Goal: Task Accomplishment & Management: Manage account settings

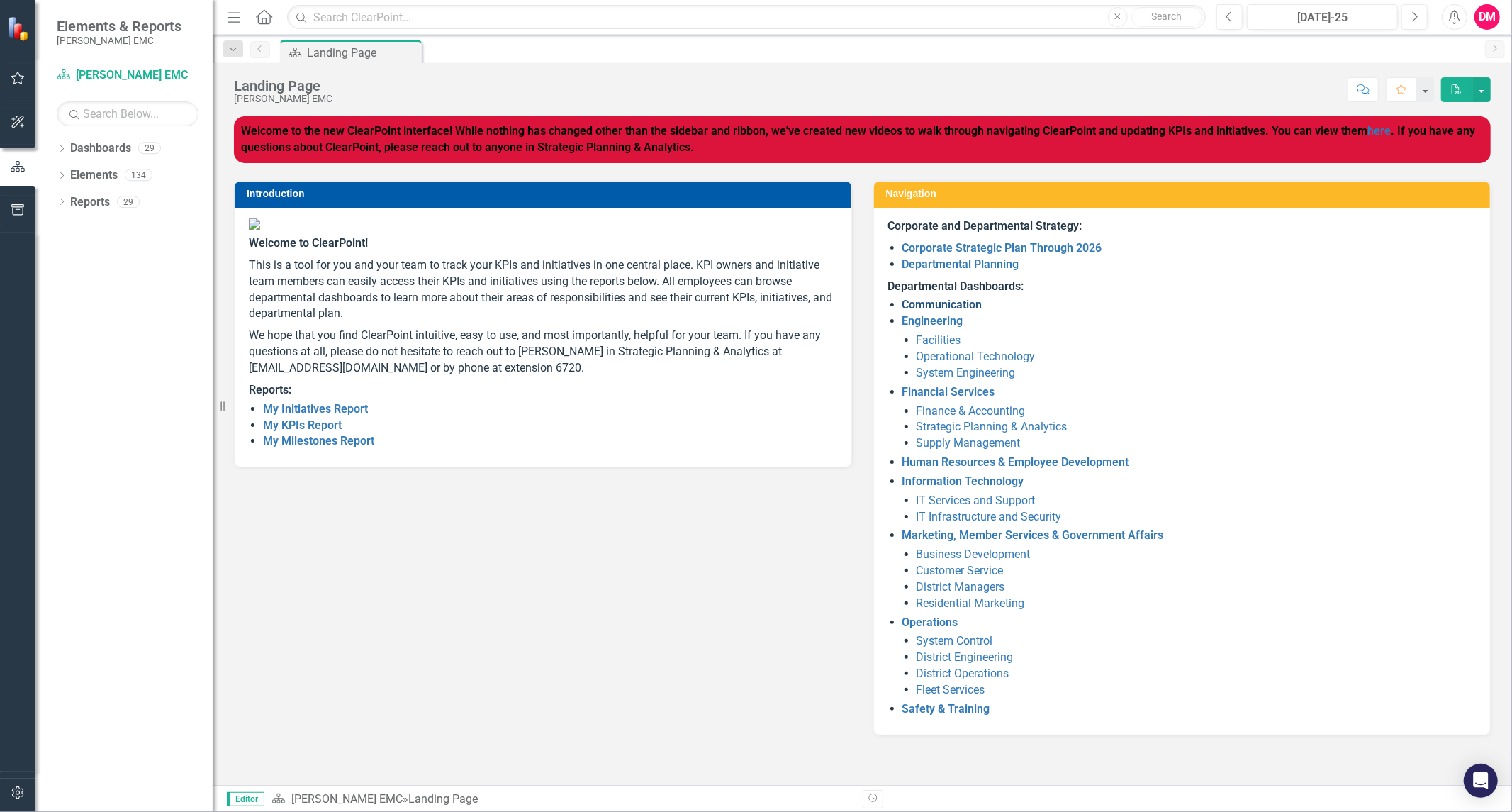
click at [964, 303] on link "Communication" at bounding box center [942, 305] width 80 height 14
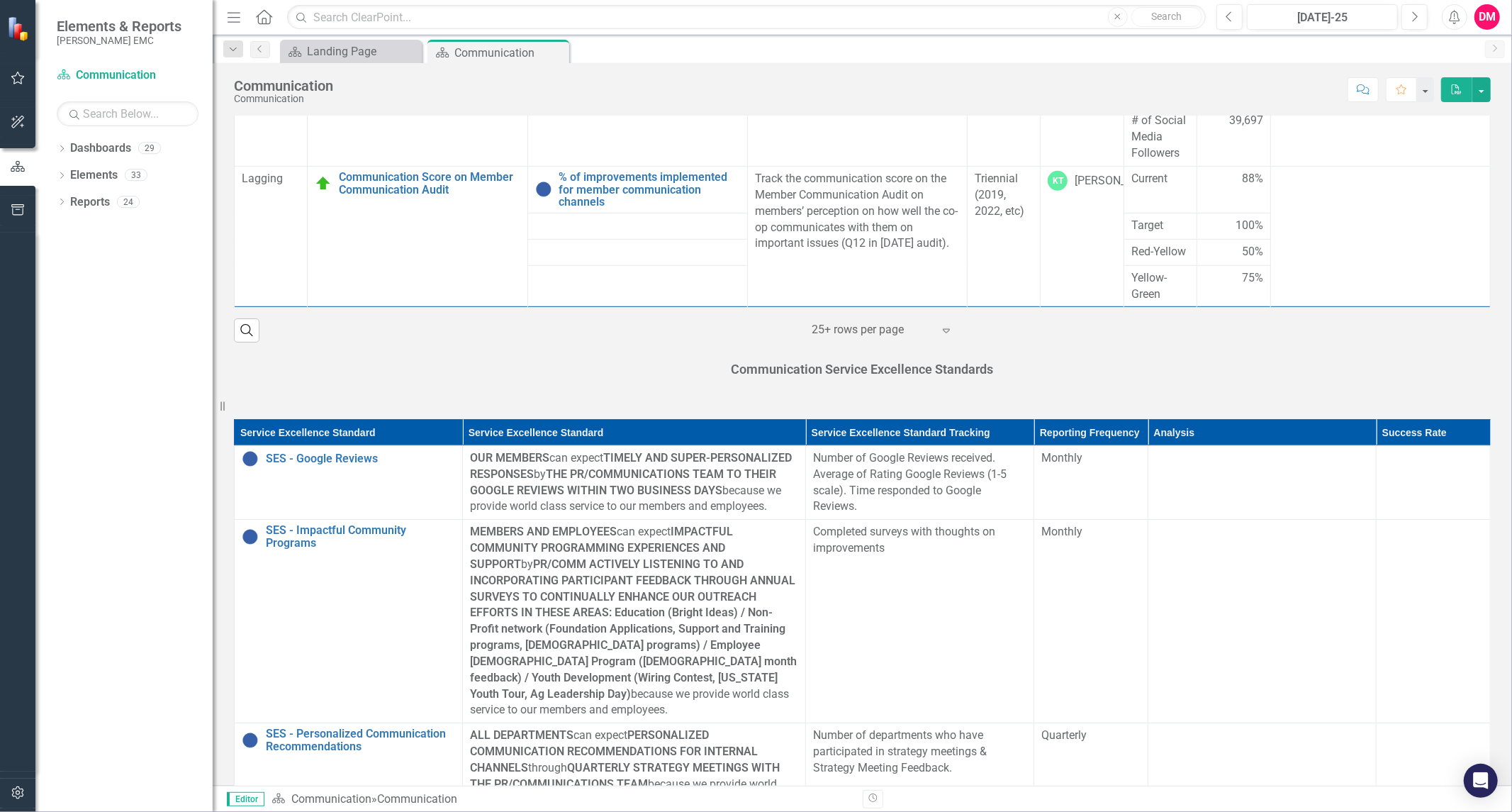
scroll to position [1150, 0]
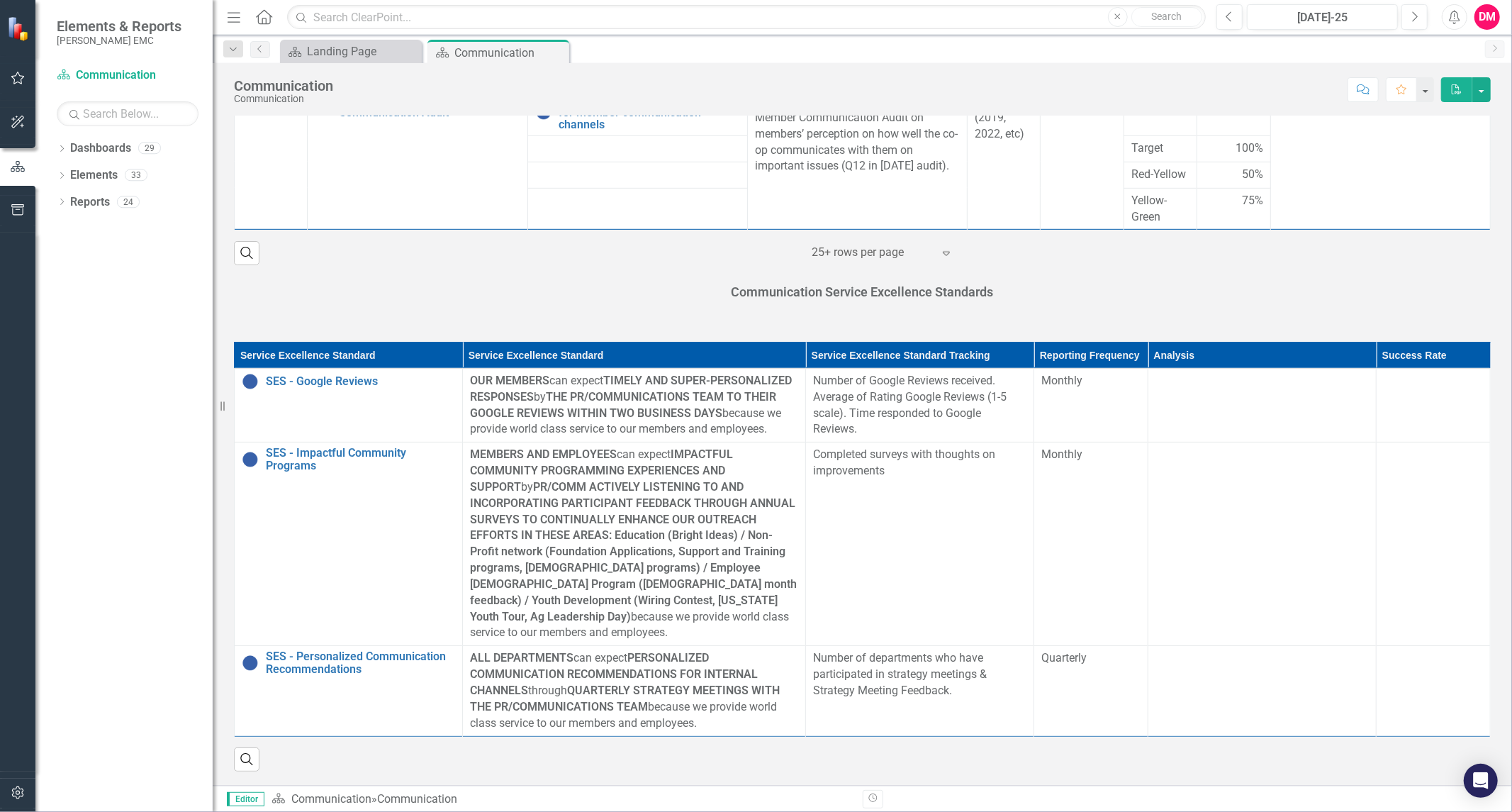
click at [355, 274] on div "Communication Service Excellence Standards" at bounding box center [862, 295] width 1278 height 59
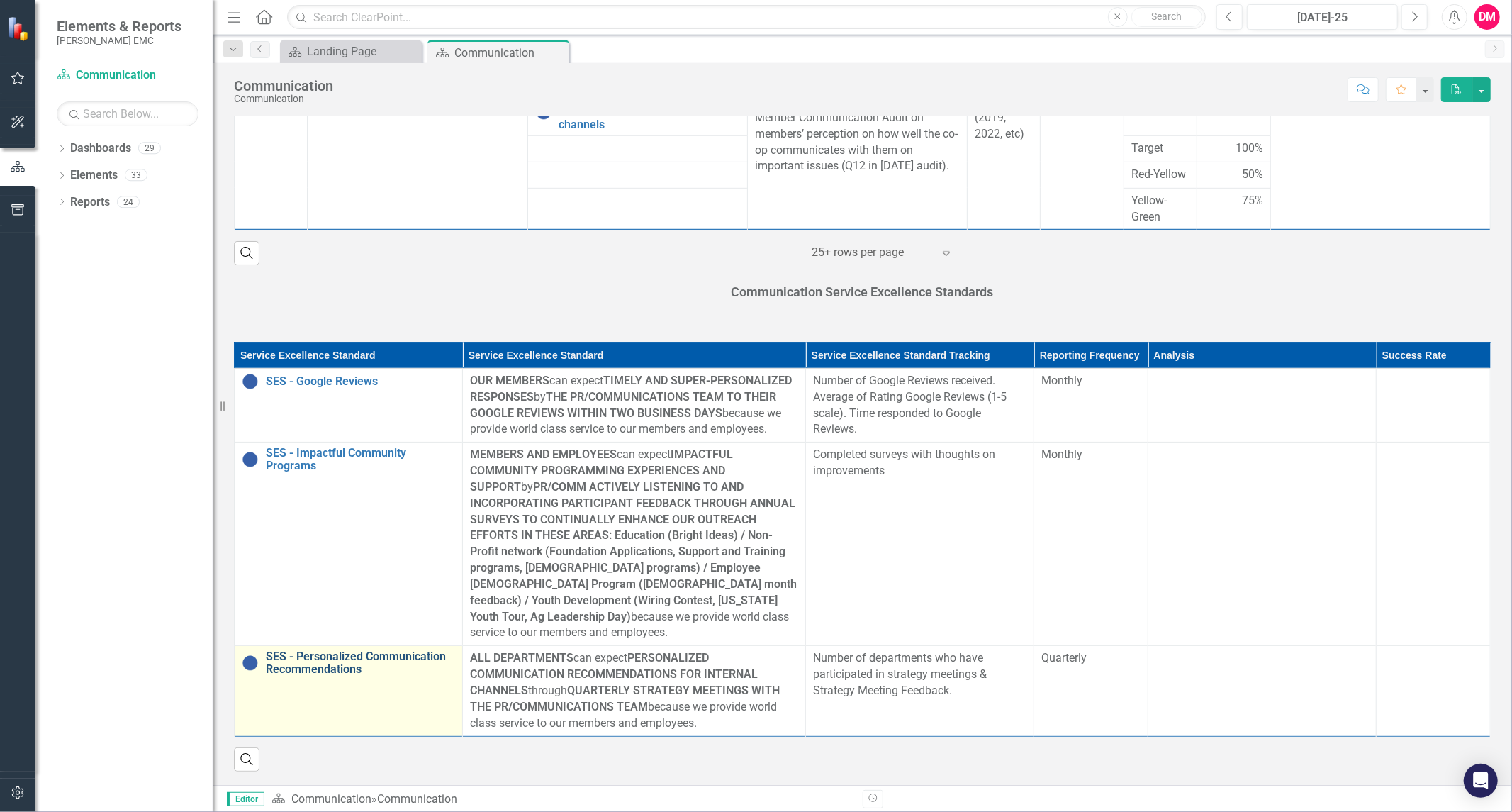
click at [338, 655] on link "SES - Personalized Communication Recommendations" at bounding box center [360, 662] width 189 height 24
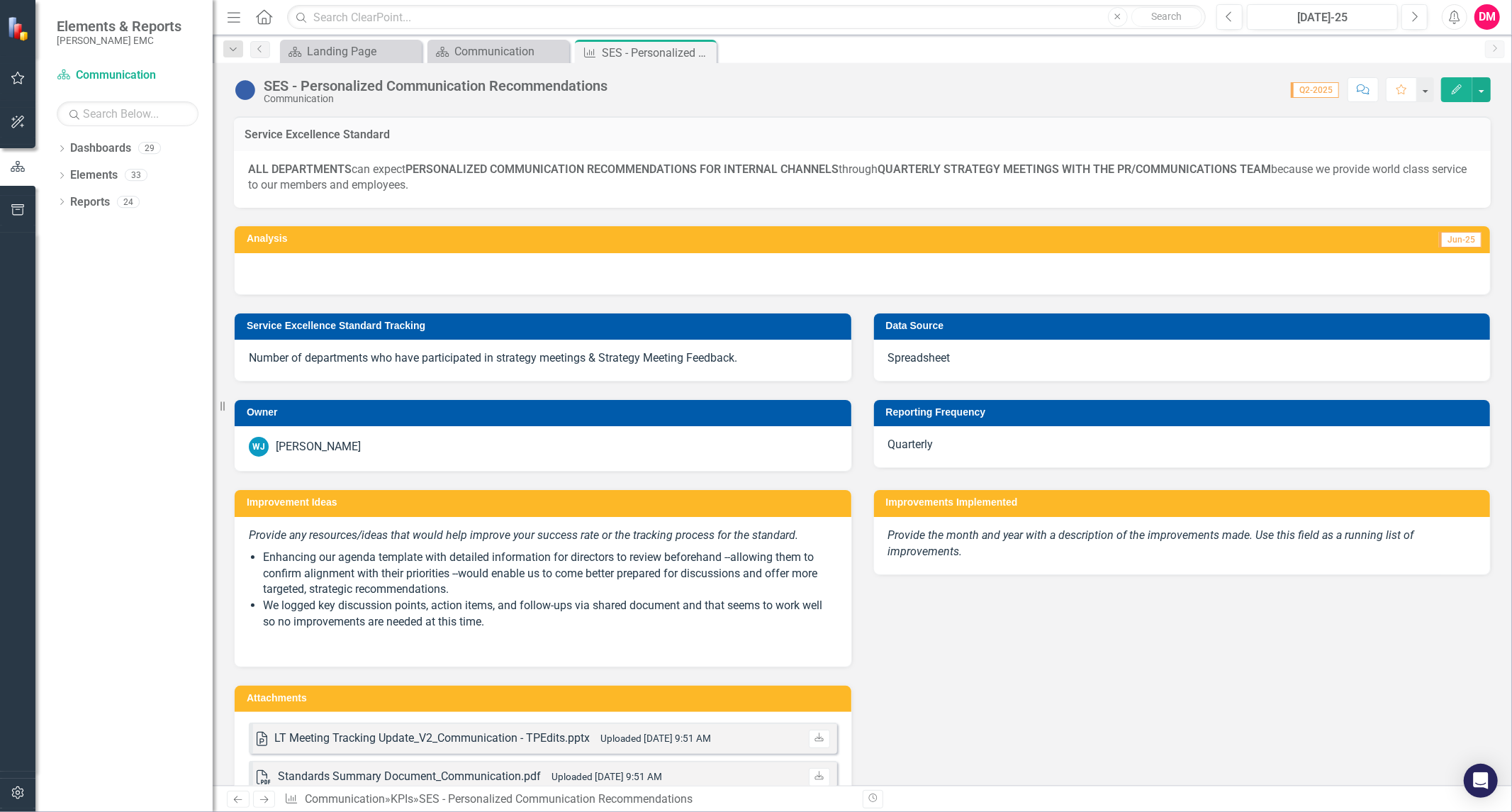
click at [949, 425] on div "Reporting Frequency" at bounding box center [1181, 413] width 616 height 26
click at [947, 438] on div "Quarterly" at bounding box center [1181, 446] width 616 height 41
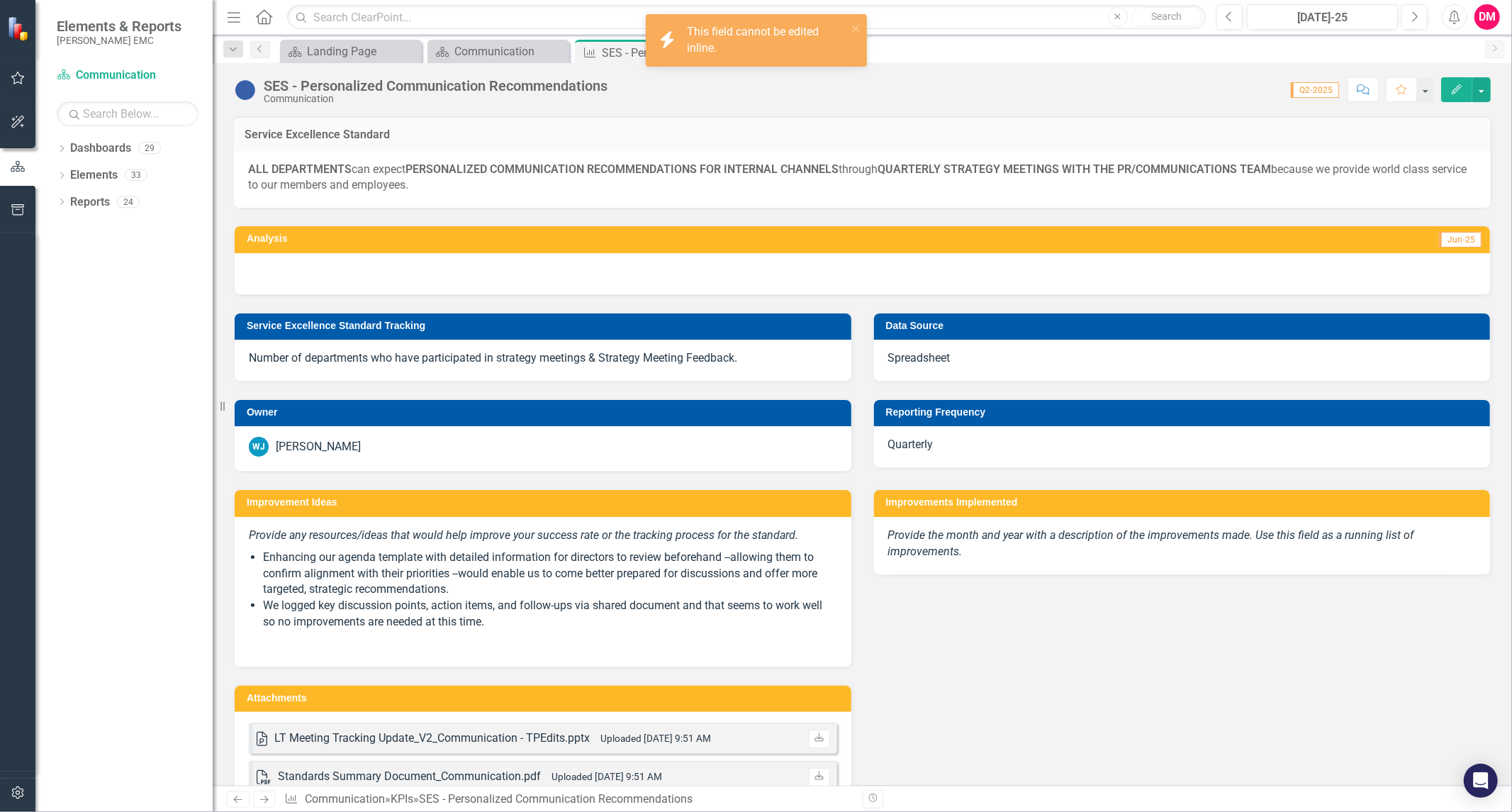
click at [1453, 99] on button "Edit" at bounding box center [1457, 90] width 31 height 24
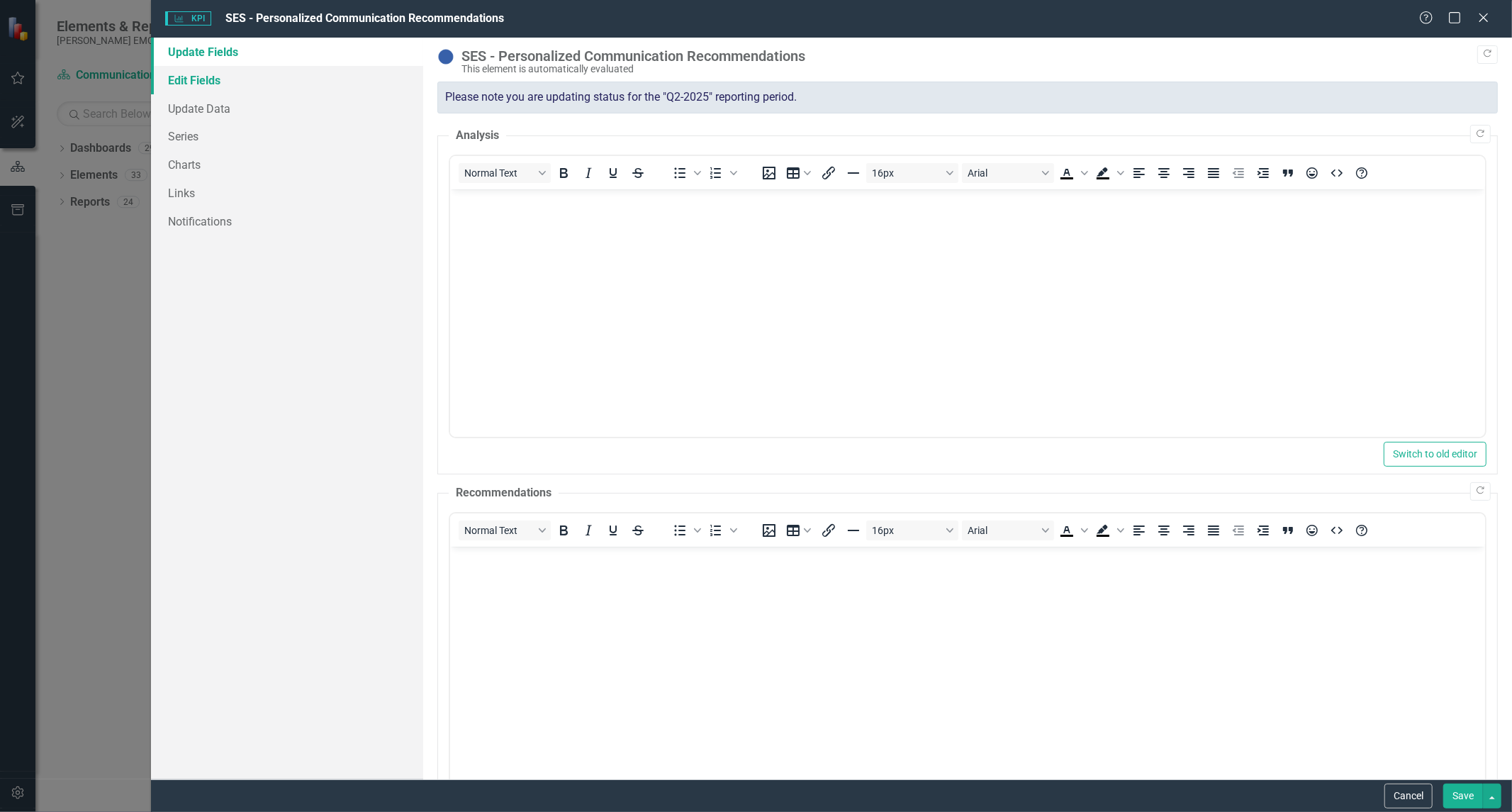
click at [239, 81] on link "Edit Fields" at bounding box center [287, 80] width 272 height 29
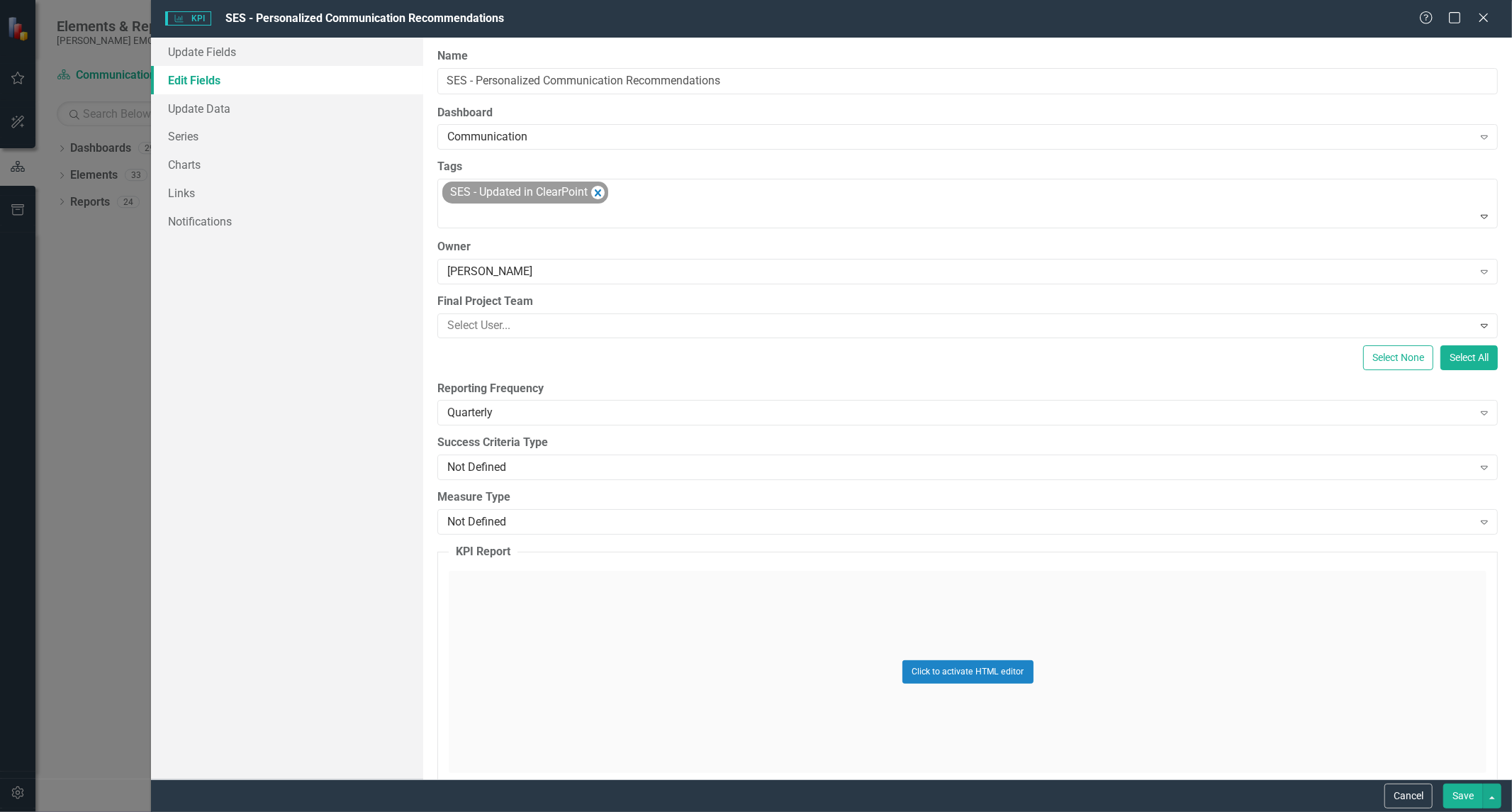
click at [547, 399] on div "Reporting Frequency Quarterly Expand" at bounding box center [967, 402] width 1060 height 44
click at [547, 414] on div "Quarterly" at bounding box center [959, 413] width 1025 height 16
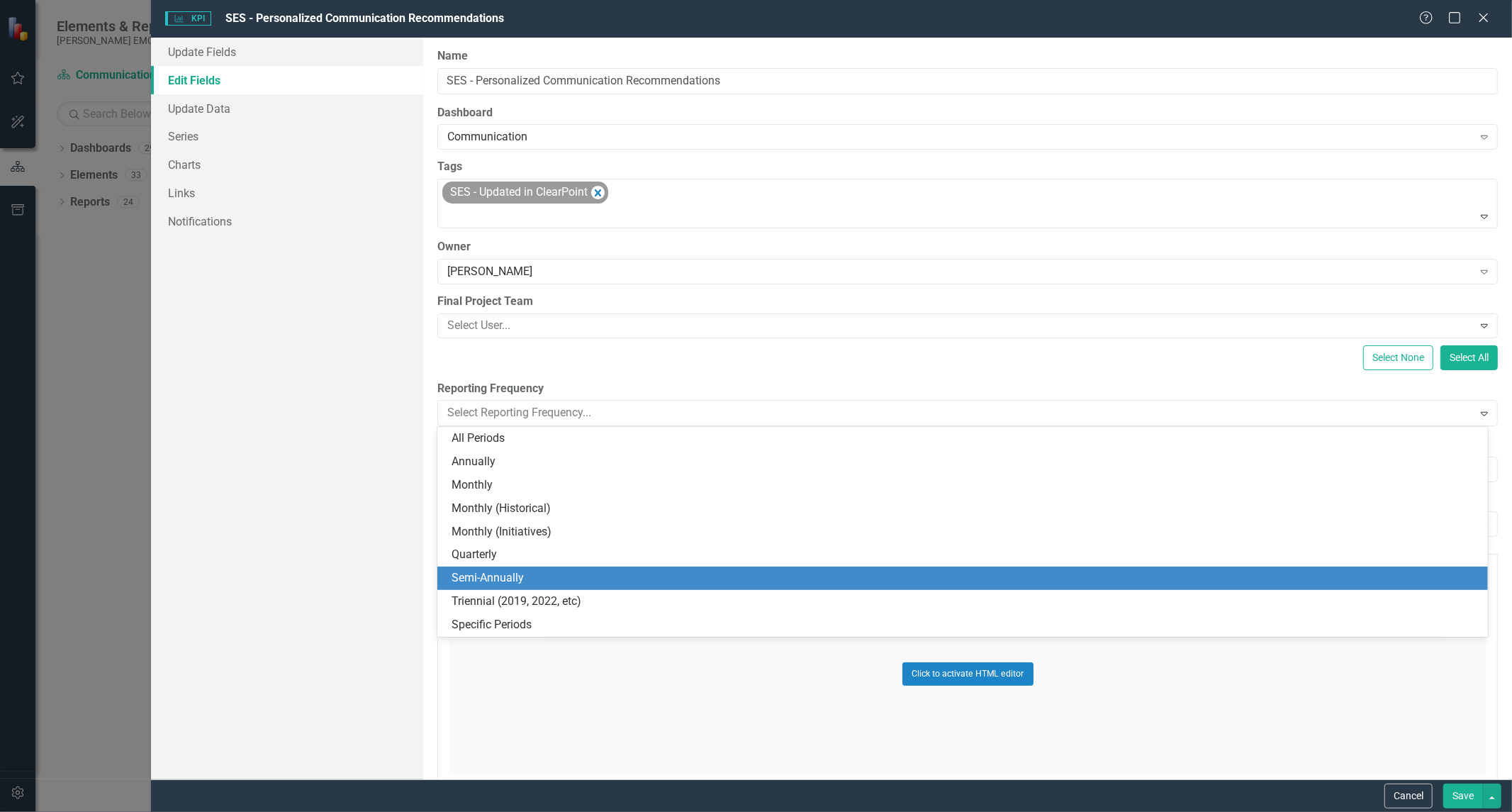
click at [539, 578] on div "Semi-Annually" at bounding box center [966, 578] width 1028 height 16
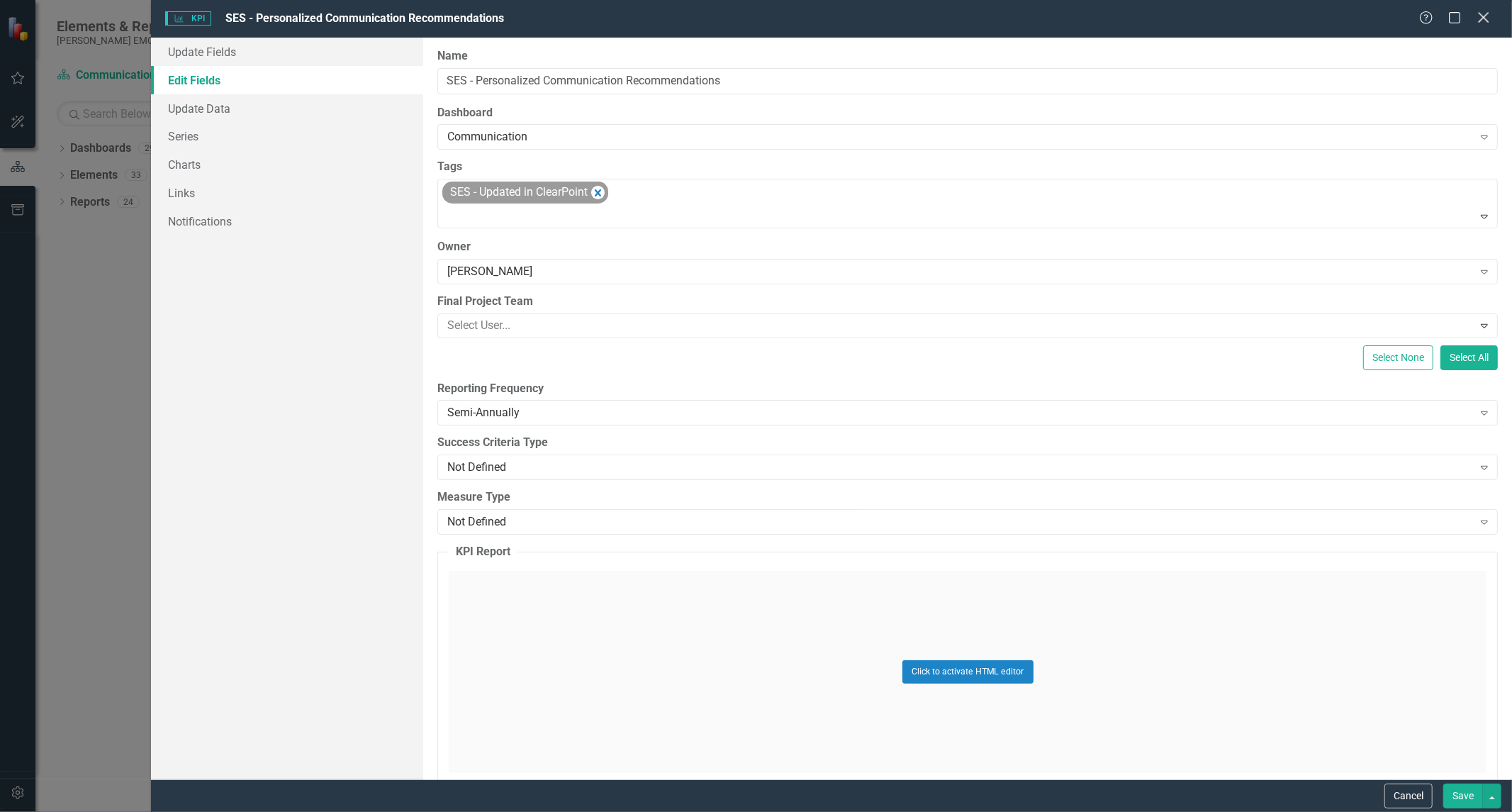
click at [1490, 11] on div "KPI KPI SES - Personalized Communication Recommendations Help Maximize Close" at bounding box center [831, 19] width 1361 height 37
click at [1485, 12] on icon "Close" at bounding box center [1484, 17] width 18 height 14
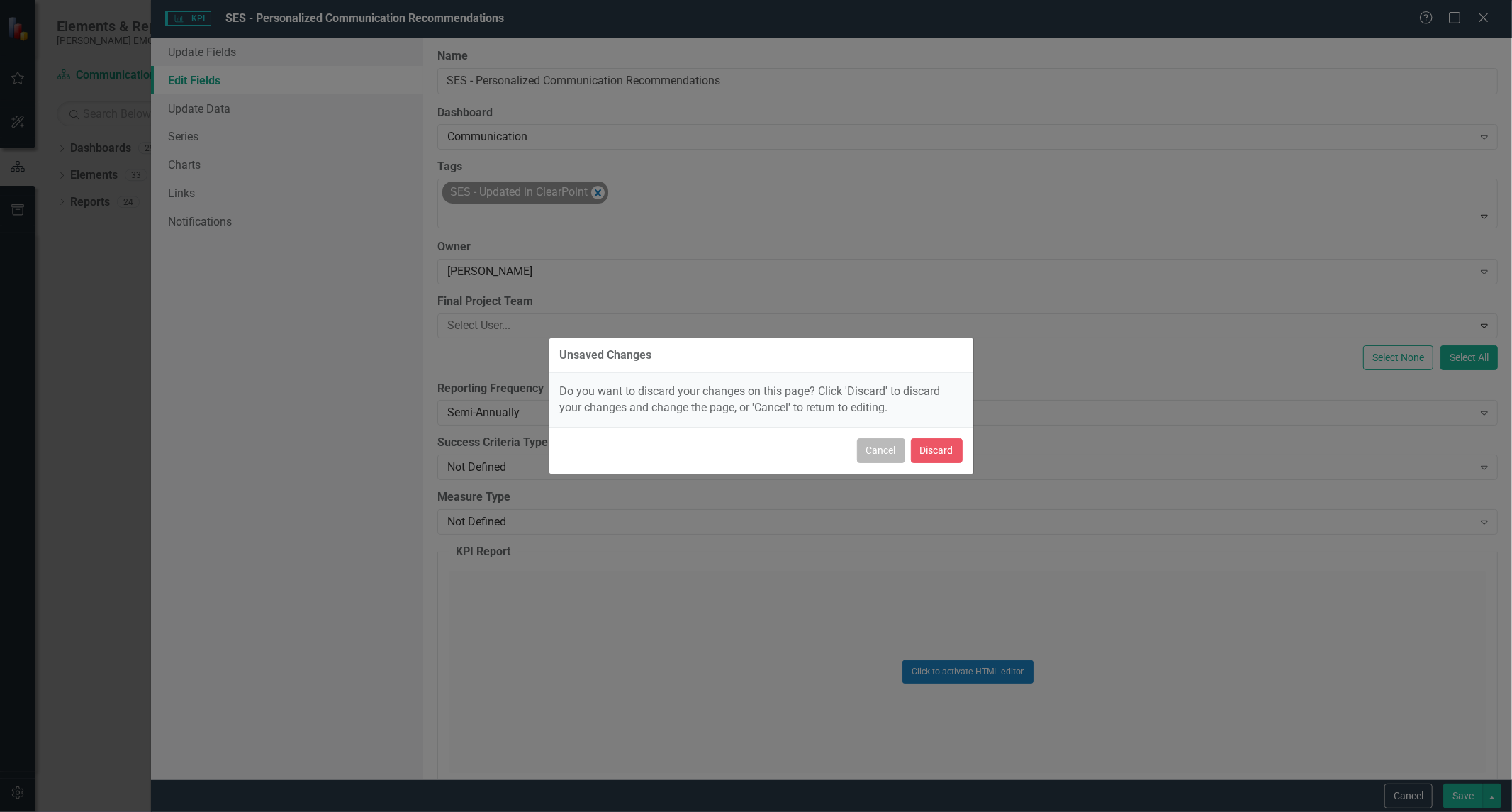
click at [873, 452] on button "Cancel" at bounding box center [880, 450] width 48 height 24
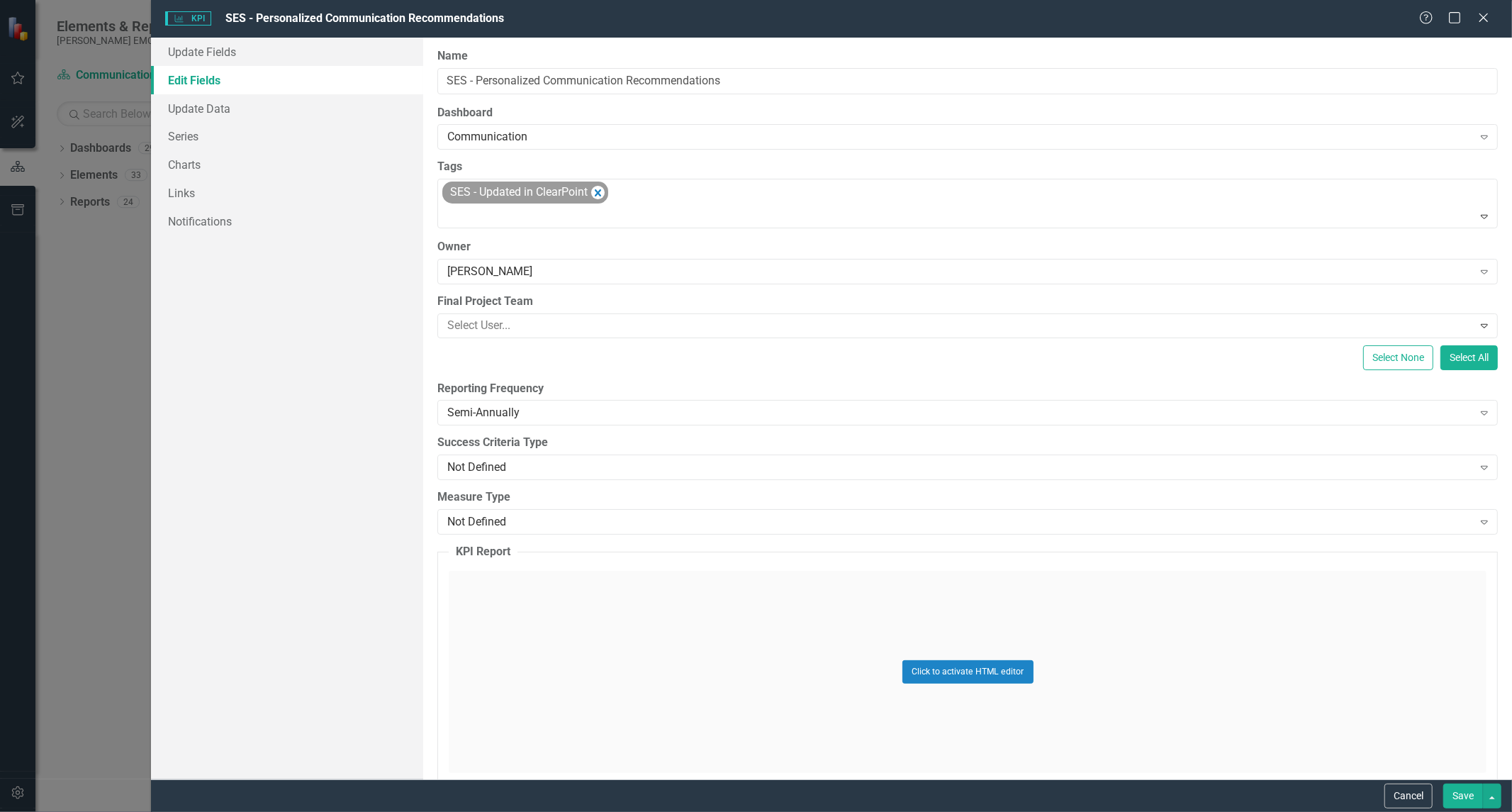
click at [77, 313] on div "KPI KPI SES - Personalized Communication Recommendations Help Maximize Close Up…" at bounding box center [756, 406] width 1512 height 812
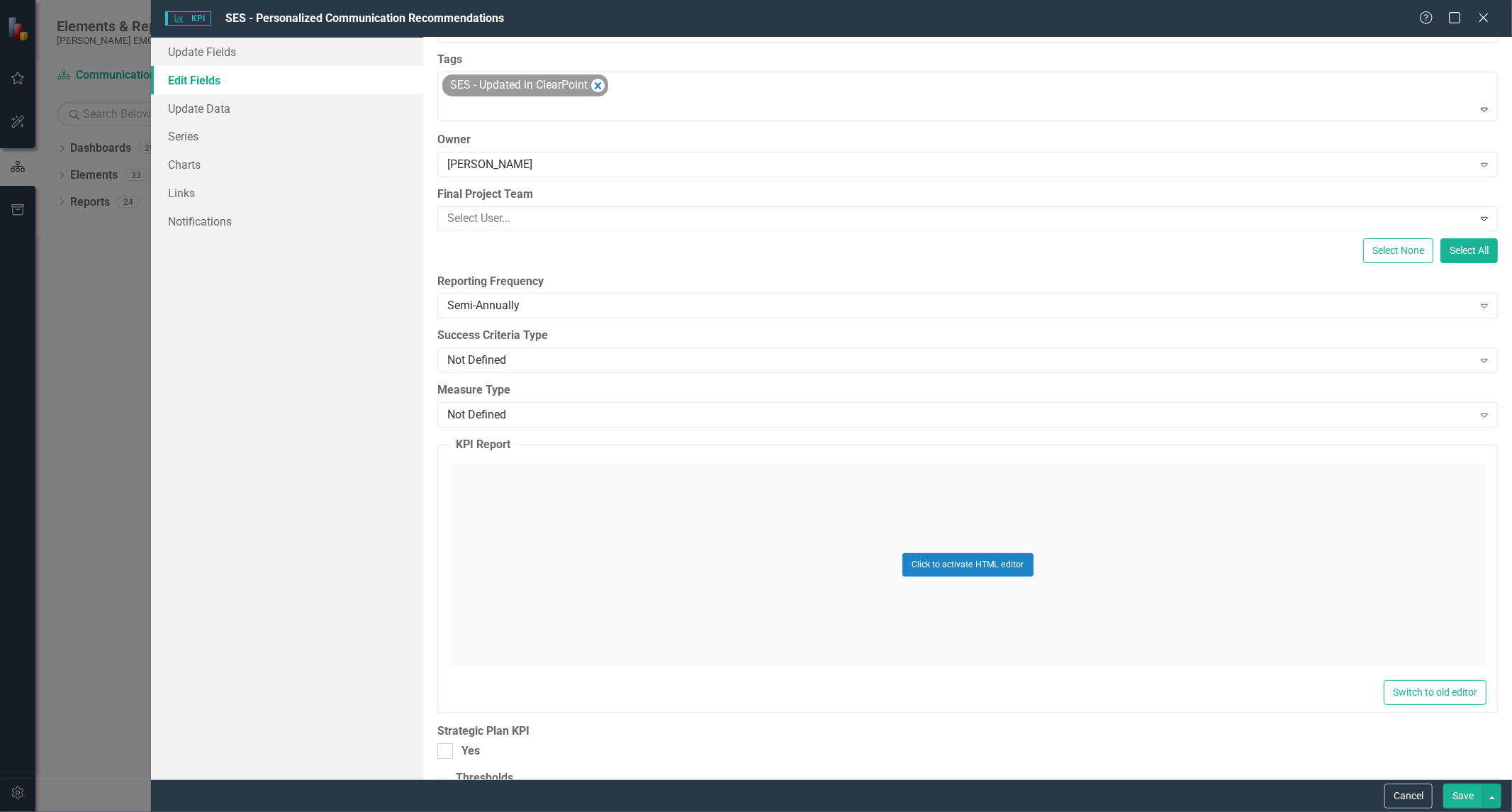
scroll to position [315, 0]
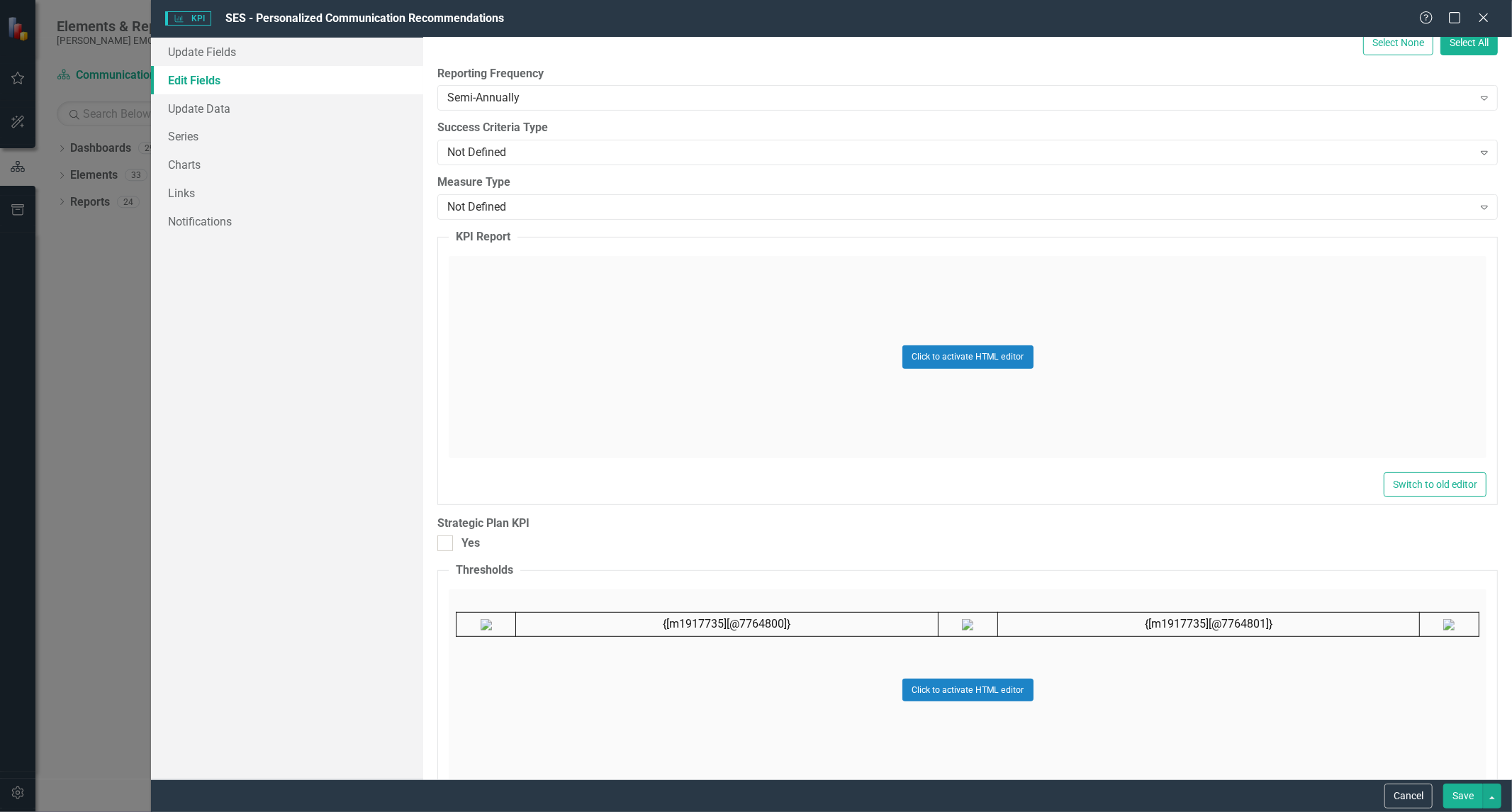
click at [1460, 786] on button "Save" at bounding box center [1462, 796] width 40 height 24
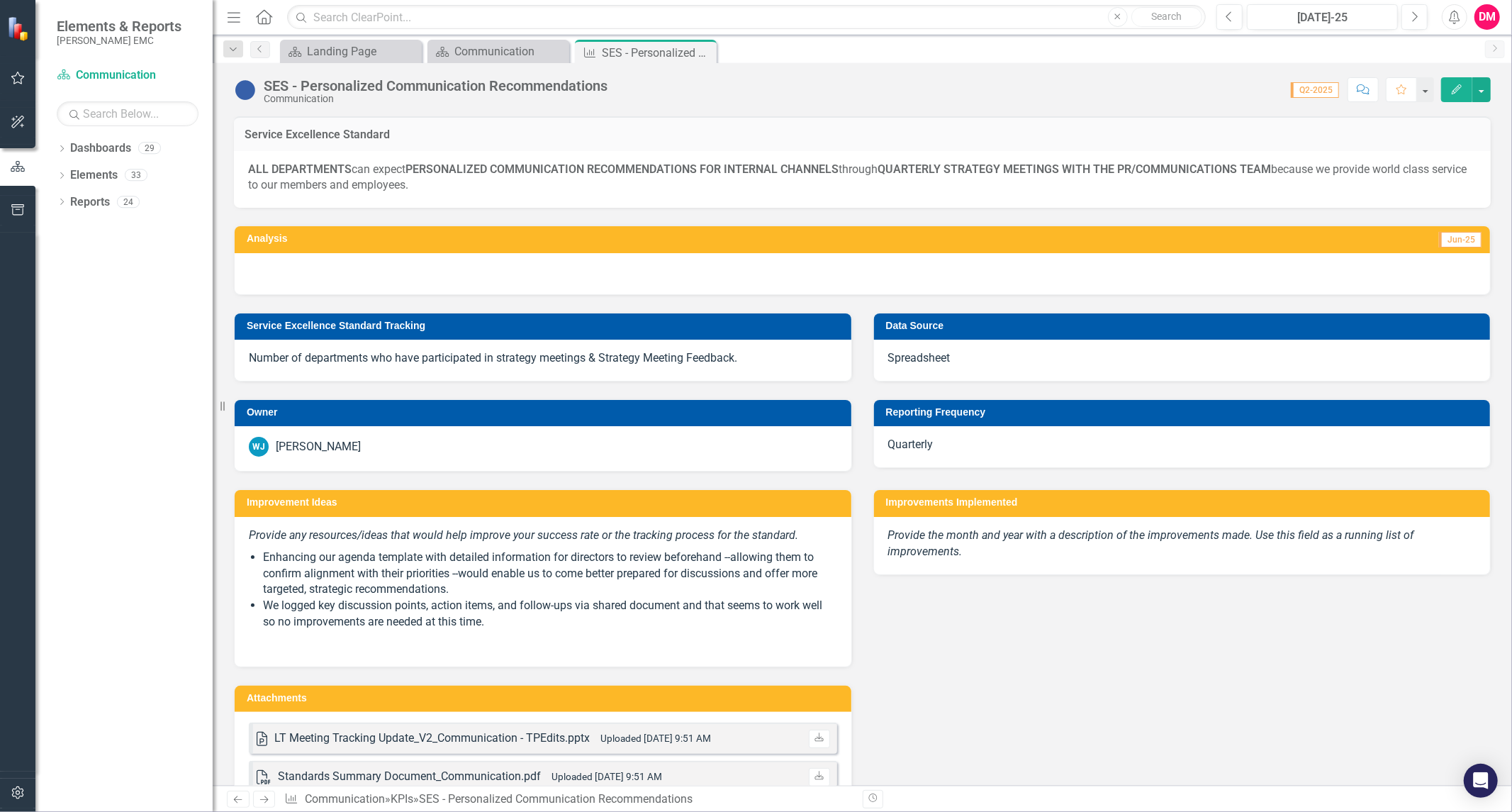
click at [904, 436] on div "Quarterly" at bounding box center [1181, 446] width 616 height 41
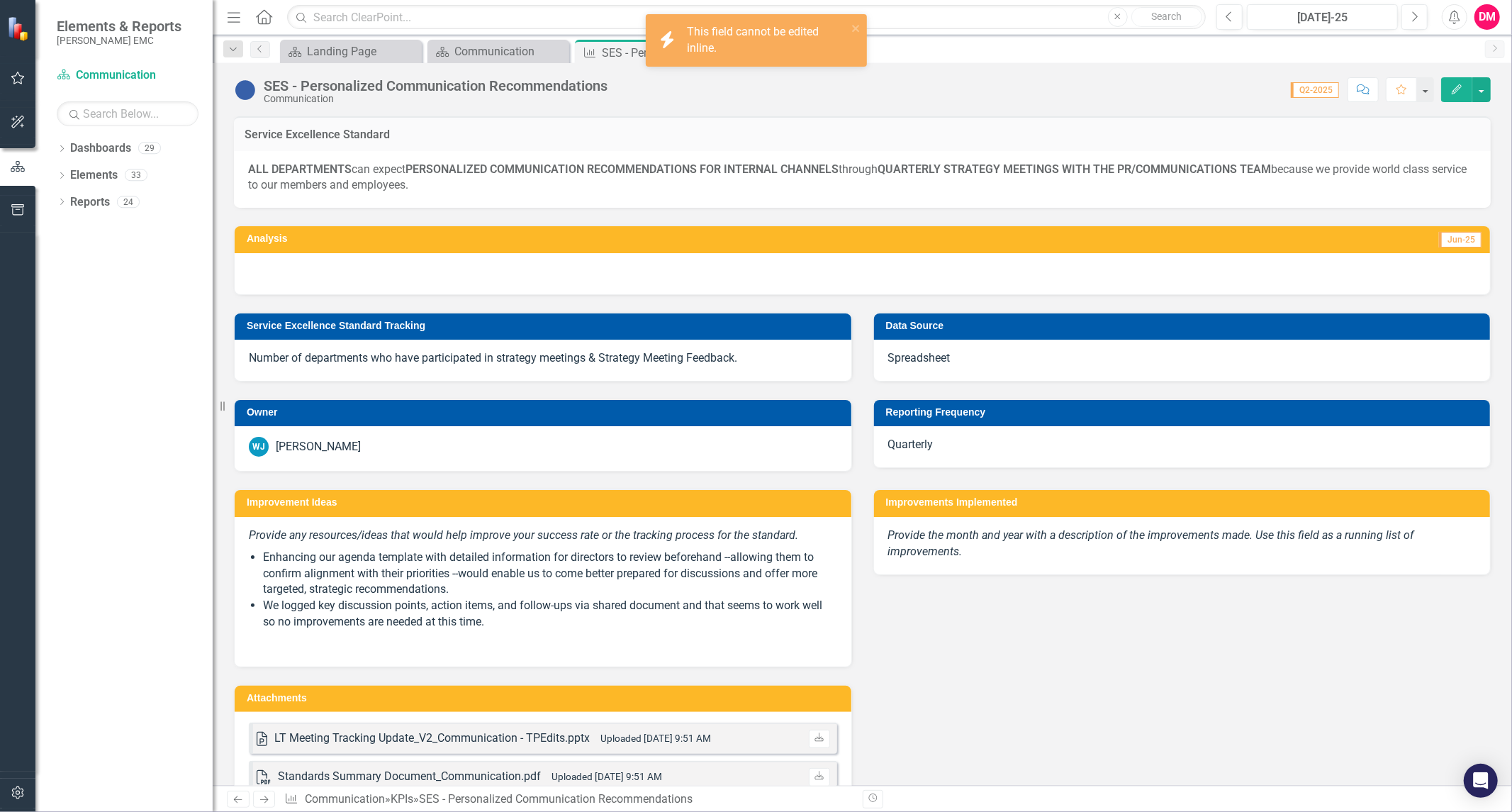
click at [1453, 81] on button "Edit" at bounding box center [1457, 90] width 31 height 24
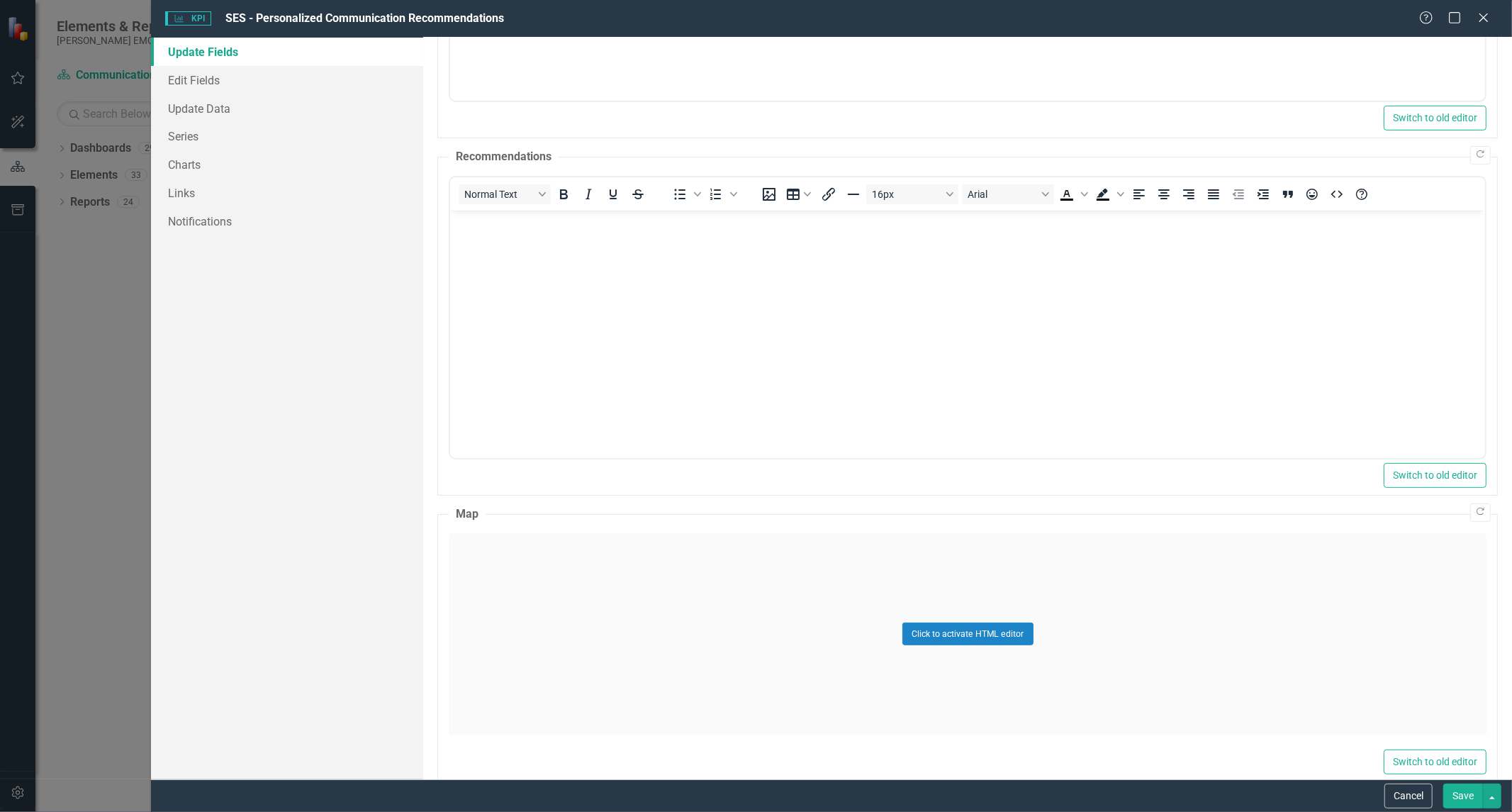
scroll to position [359, 0]
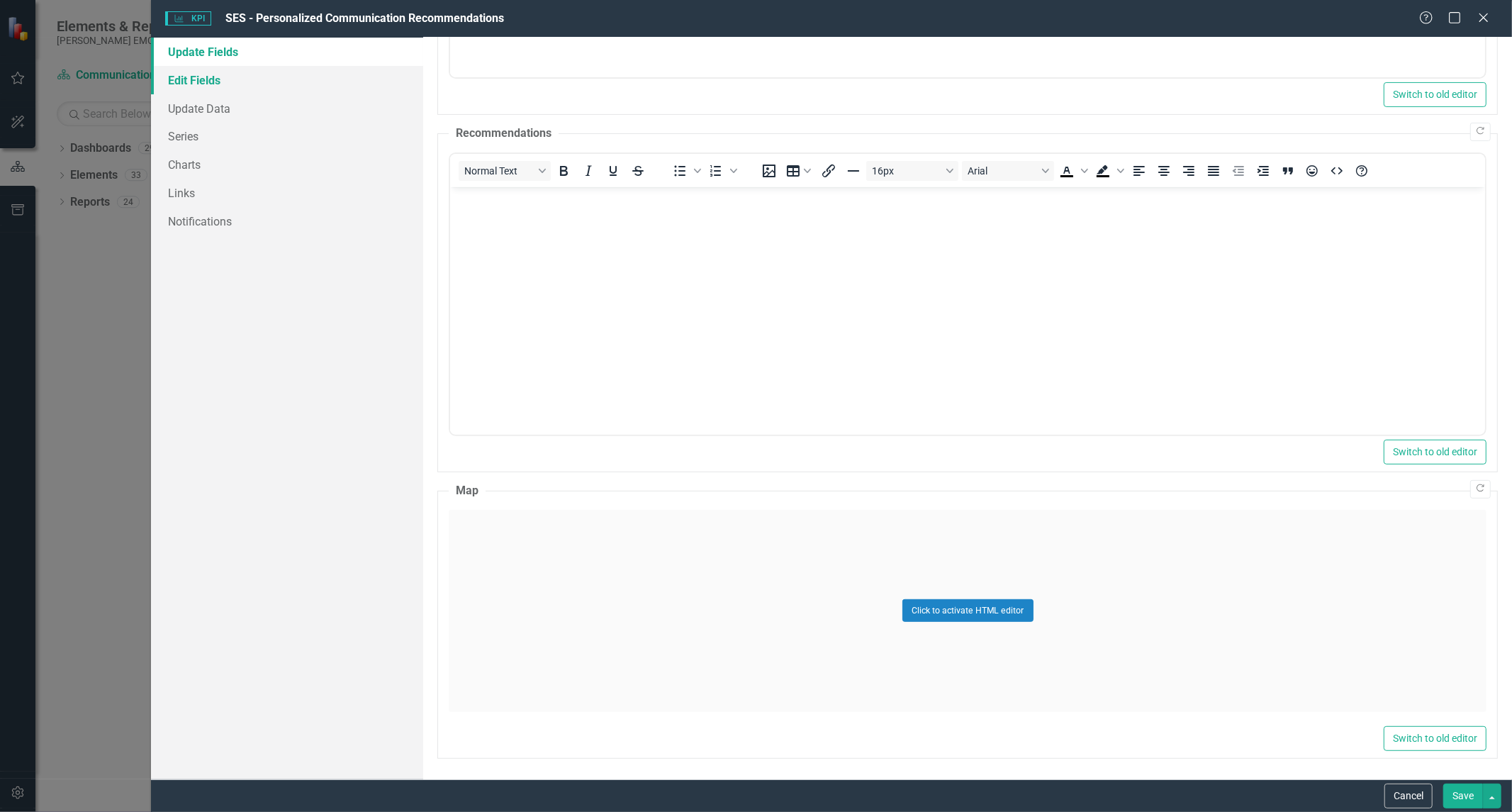
click at [227, 79] on link "Edit Fields" at bounding box center [287, 80] width 272 height 29
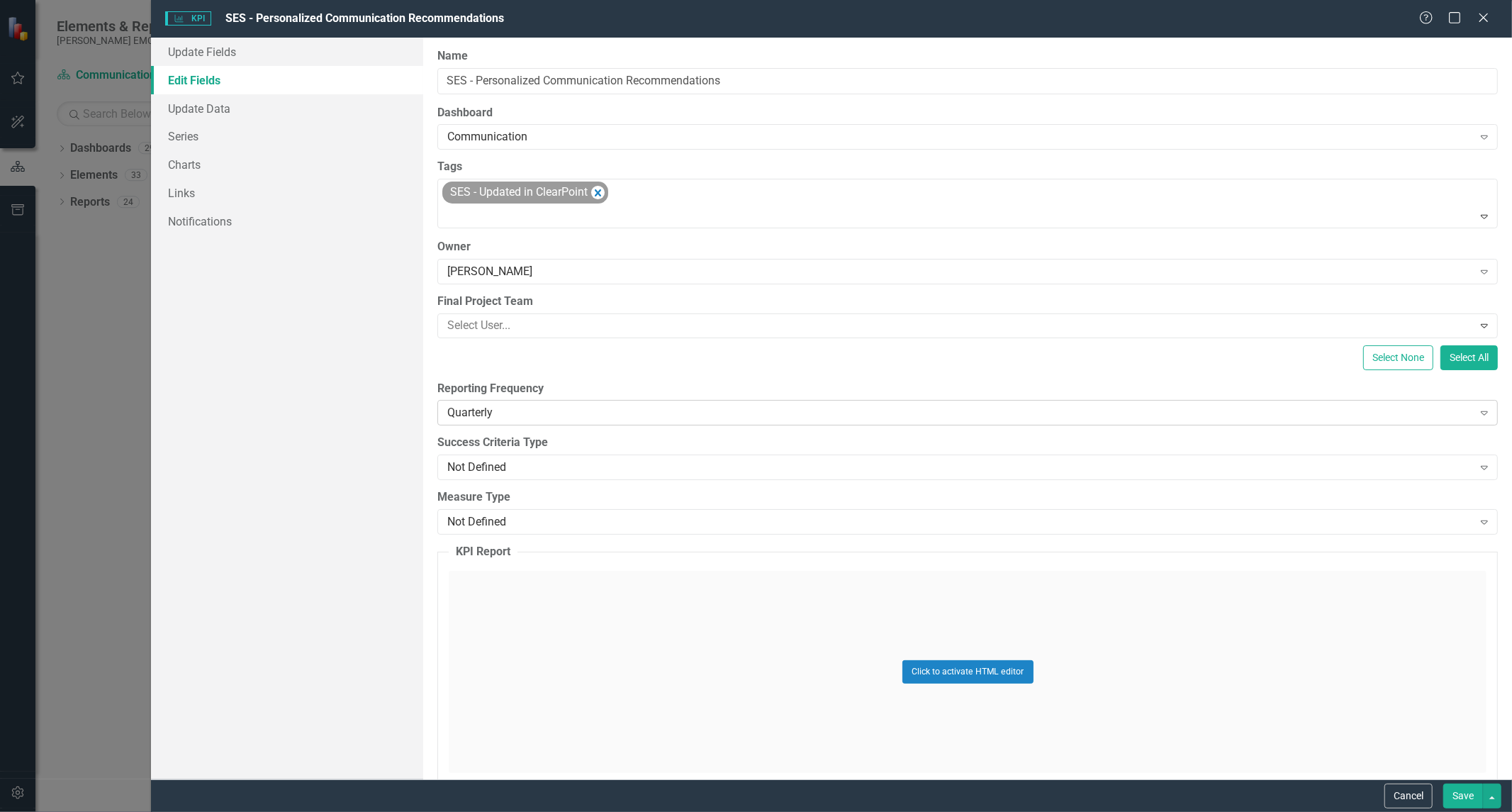
click at [545, 409] on div "Quarterly" at bounding box center [959, 413] width 1025 height 16
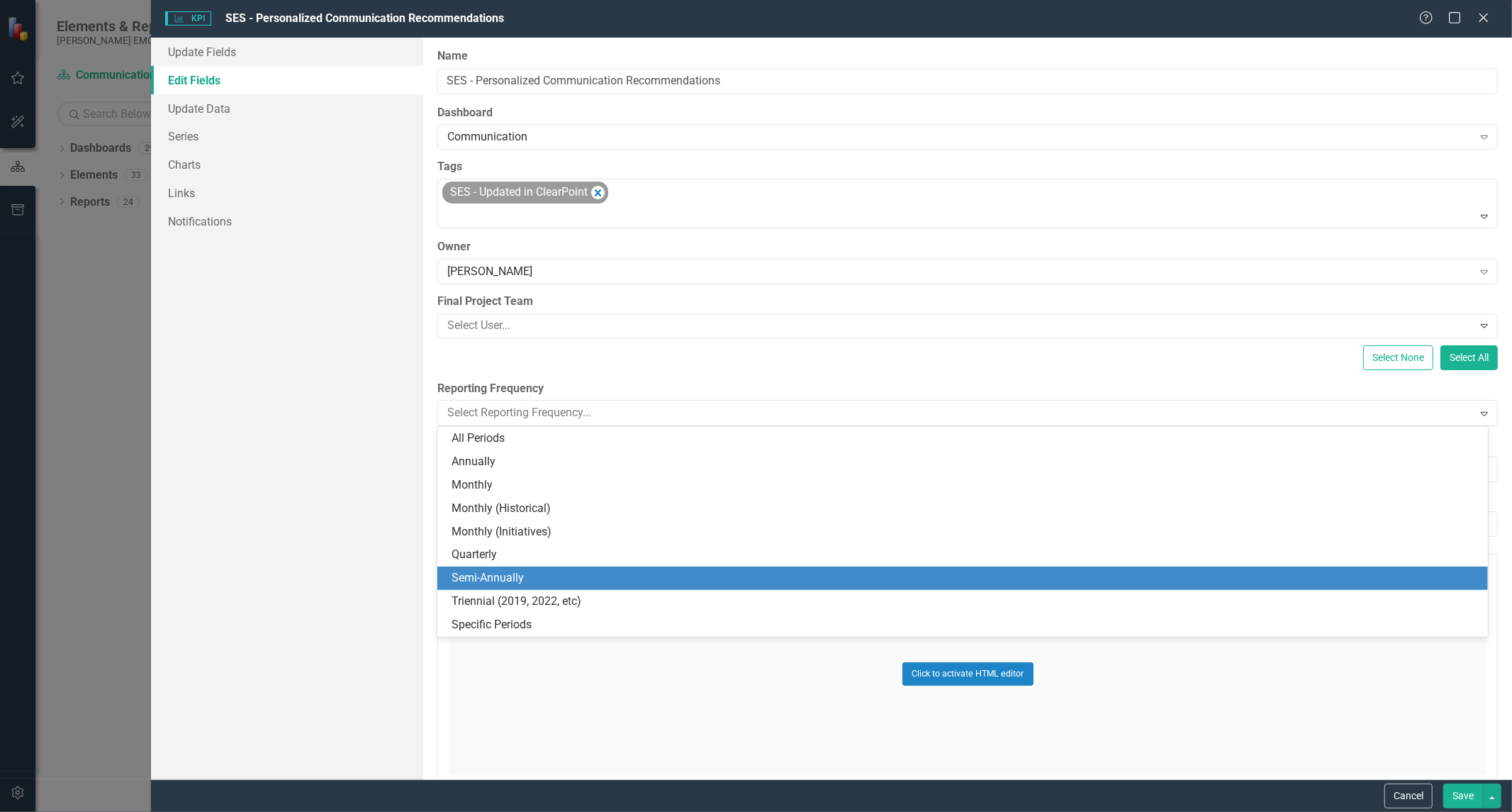
click at [557, 573] on div "Semi-Annually" at bounding box center [966, 578] width 1028 height 16
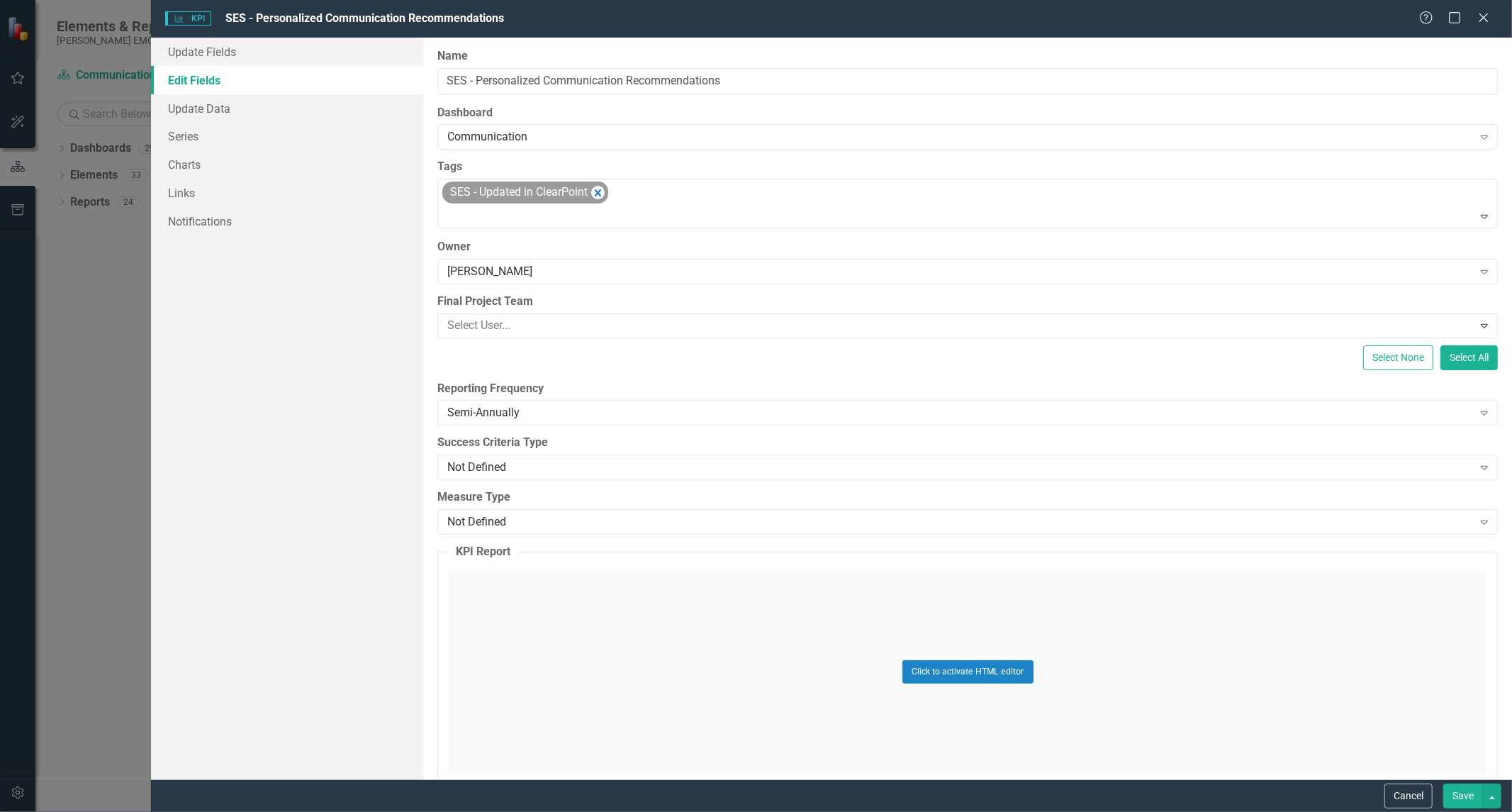
click at [1453, 802] on button "Save" at bounding box center [1462, 796] width 40 height 24
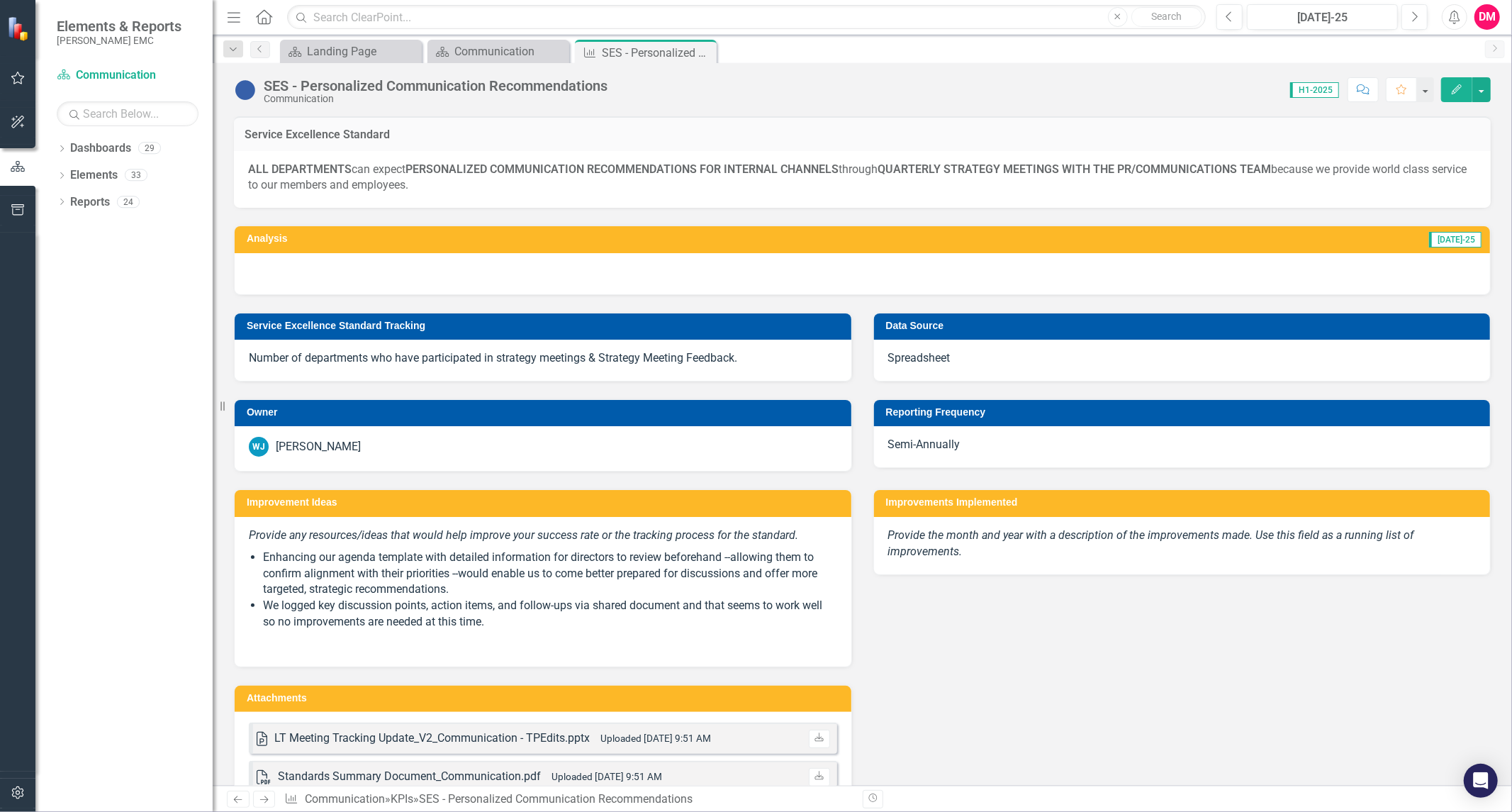
click at [905, 166] on strong "QUARTERLY STRATEGY MEETINGS WITH THE PR/COMMUNICATIONS TEAM" at bounding box center [1074, 169] width 393 height 14
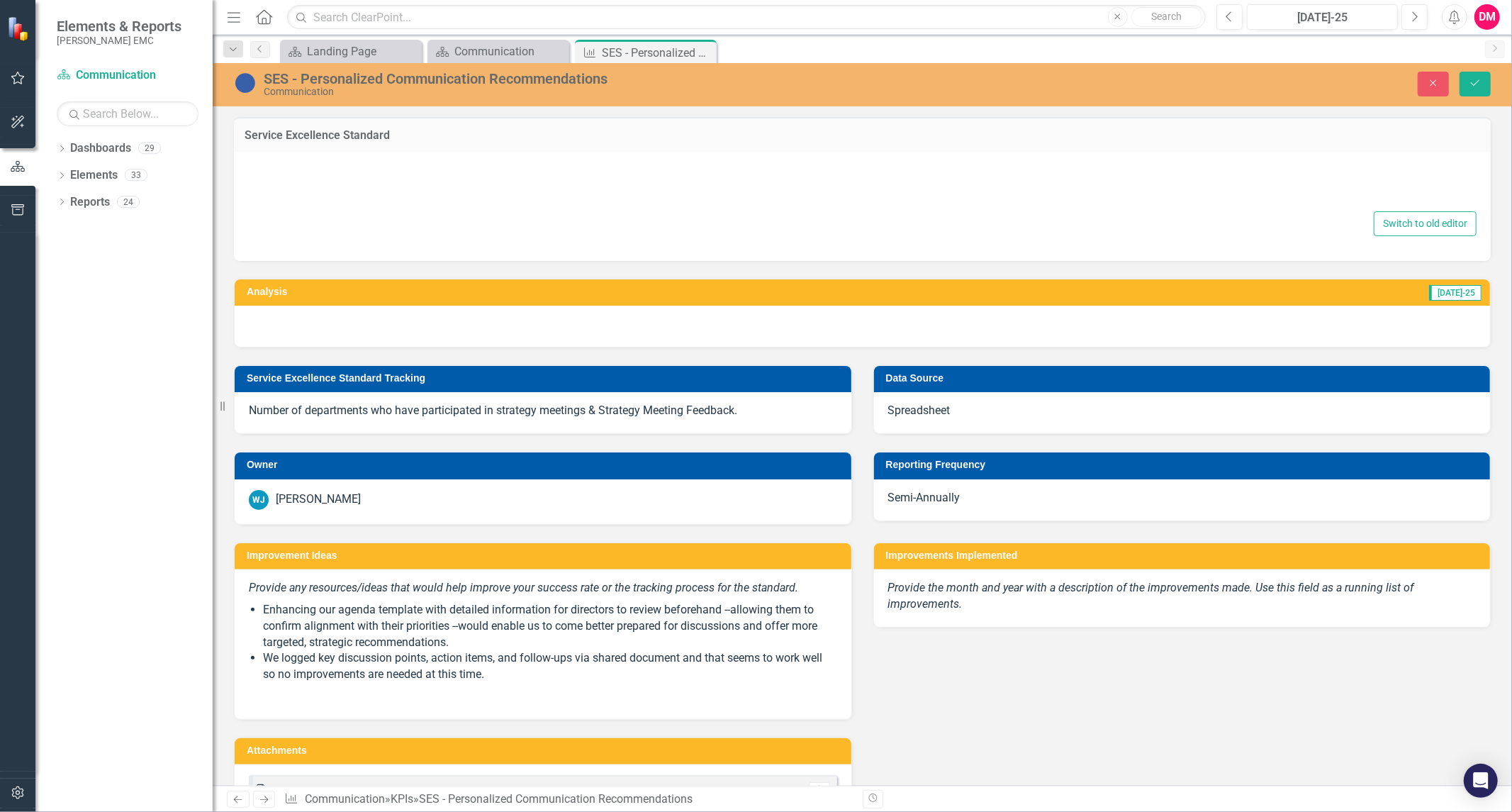
type textarea "<p><strong>ALL DEPARTMENTS&nbsp;</strong>can expect <strong>PERSONALIZED COMMUN…"
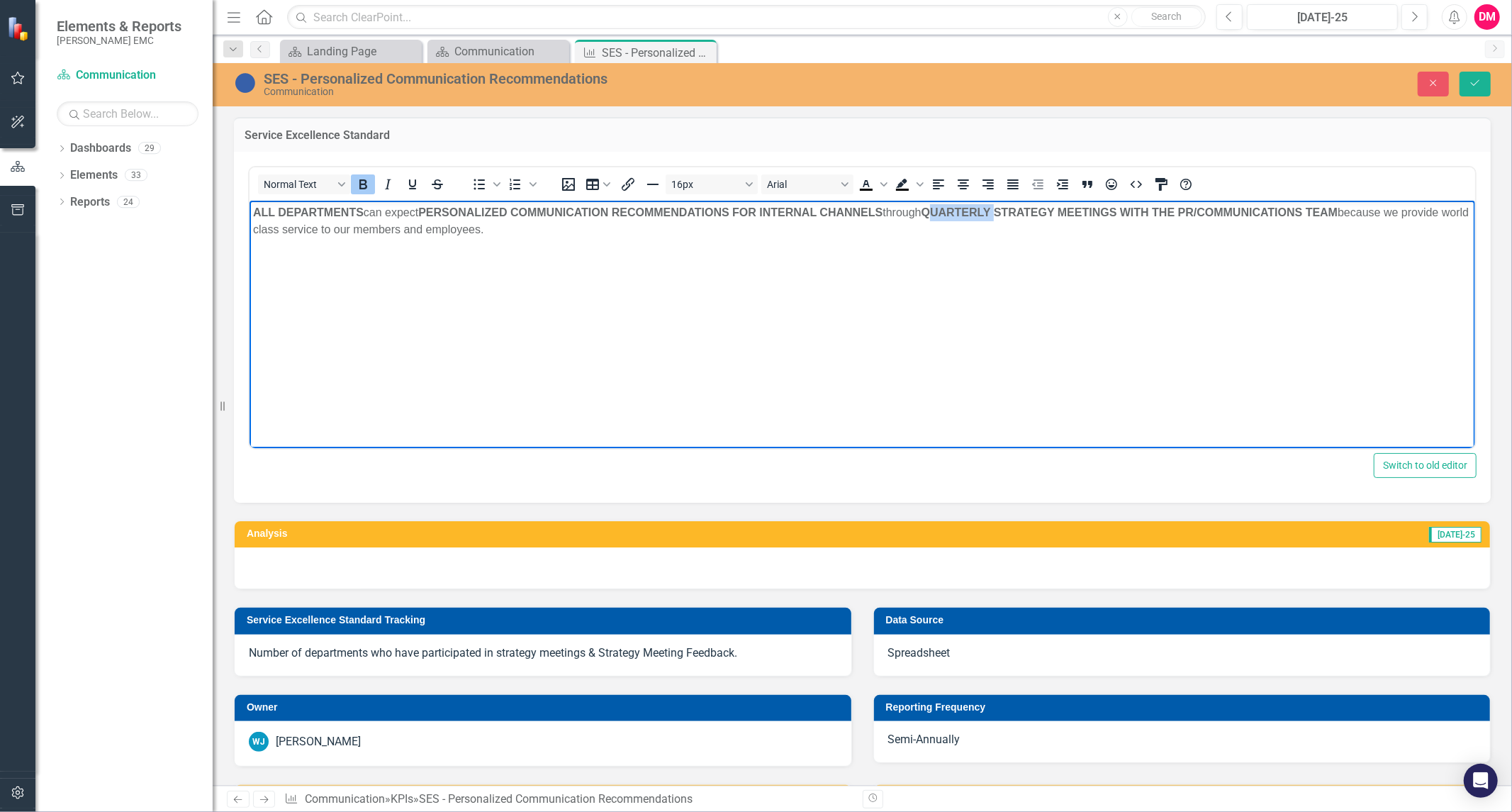
drag, startPoint x: 1000, startPoint y: 211, endPoint x: 936, endPoint y: 211, distance: 64.0
click at [936, 211] on strong "QUARTERLY STRATEGY MEETINGS WITH THE PR/COMMUNICATIONS TEAM" at bounding box center [1129, 211] width 417 height 12
click at [934, 211] on strong "semi-annual STRATEGY MEETINGS WITH THE PR/COMMUNICATIONS TEAM" at bounding box center [1128, 211] width 414 height 12
click at [1058, 208] on strong "STRATEGY MEETINGS WITH THE PR/COMMUNICATIONS TEAM" at bounding box center [1093, 211] width 344 height 12
click at [1464, 83] on button "Save" at bounding box center [1475, 84] width 31 height 24
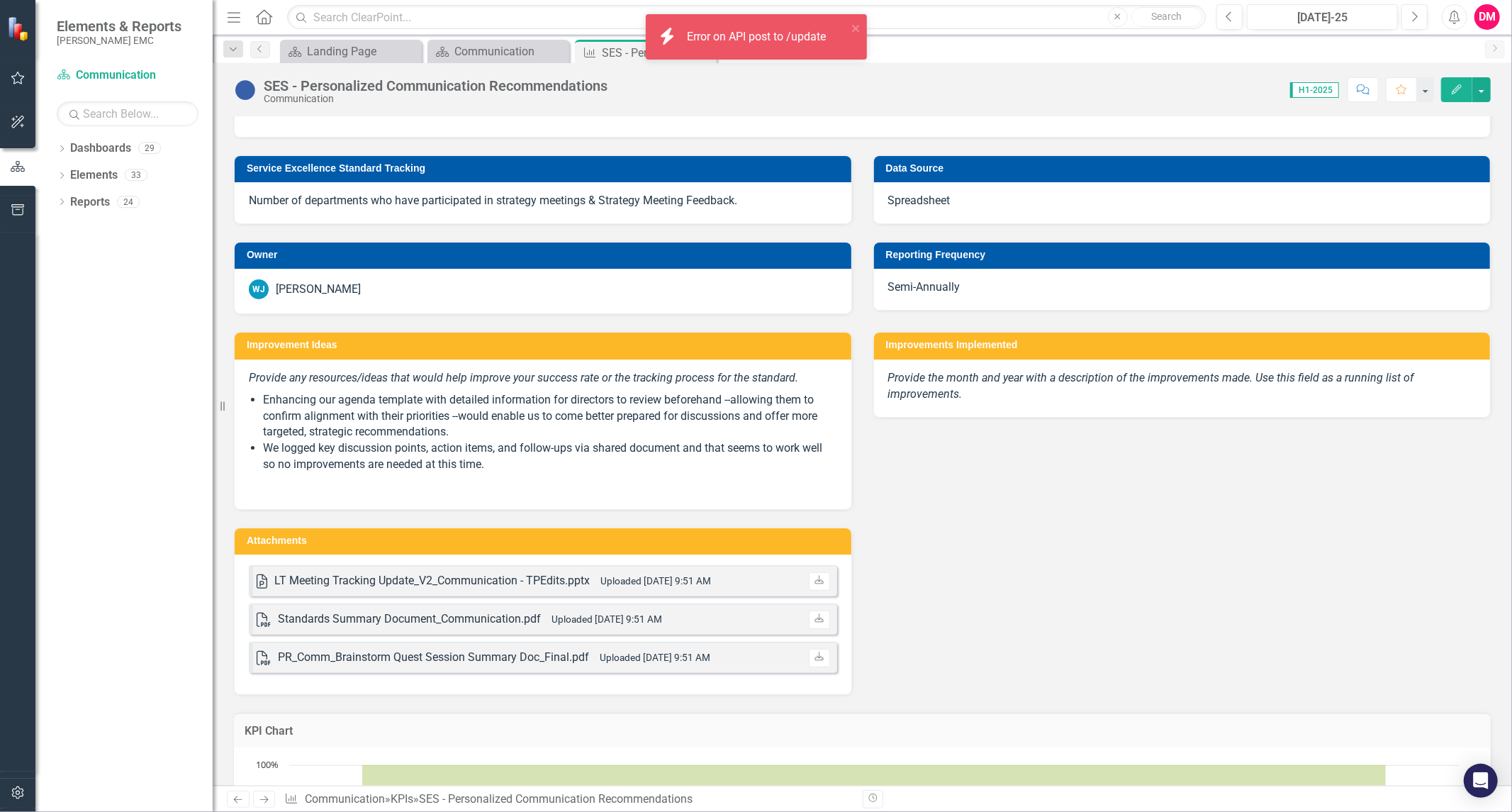
scroll to position [236, 0]
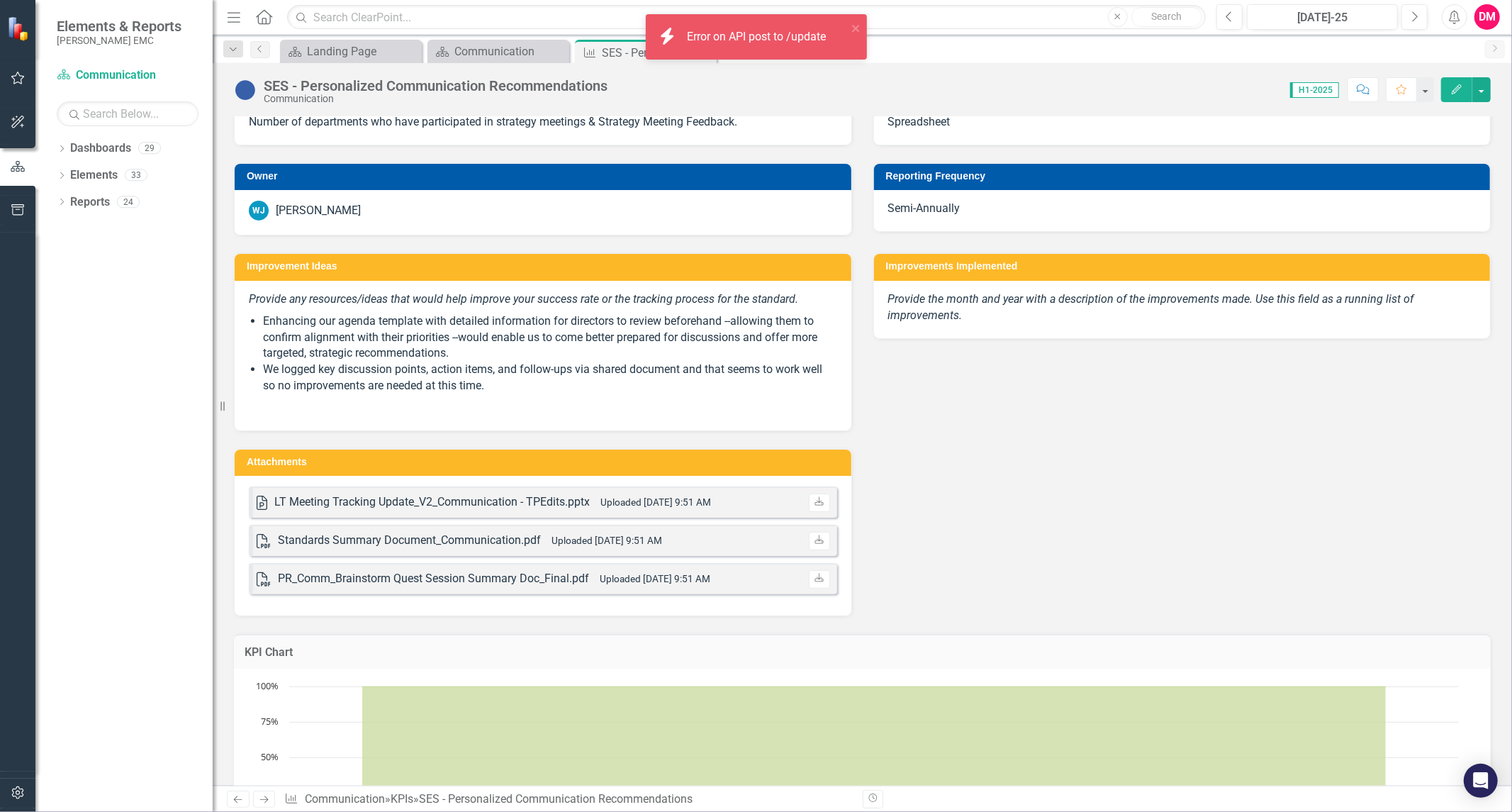
click at [966, 304] on em "Provide the month and year with a description of the improvements made. Use thi…" at bounding box center [1151, 307] width 526 height 30
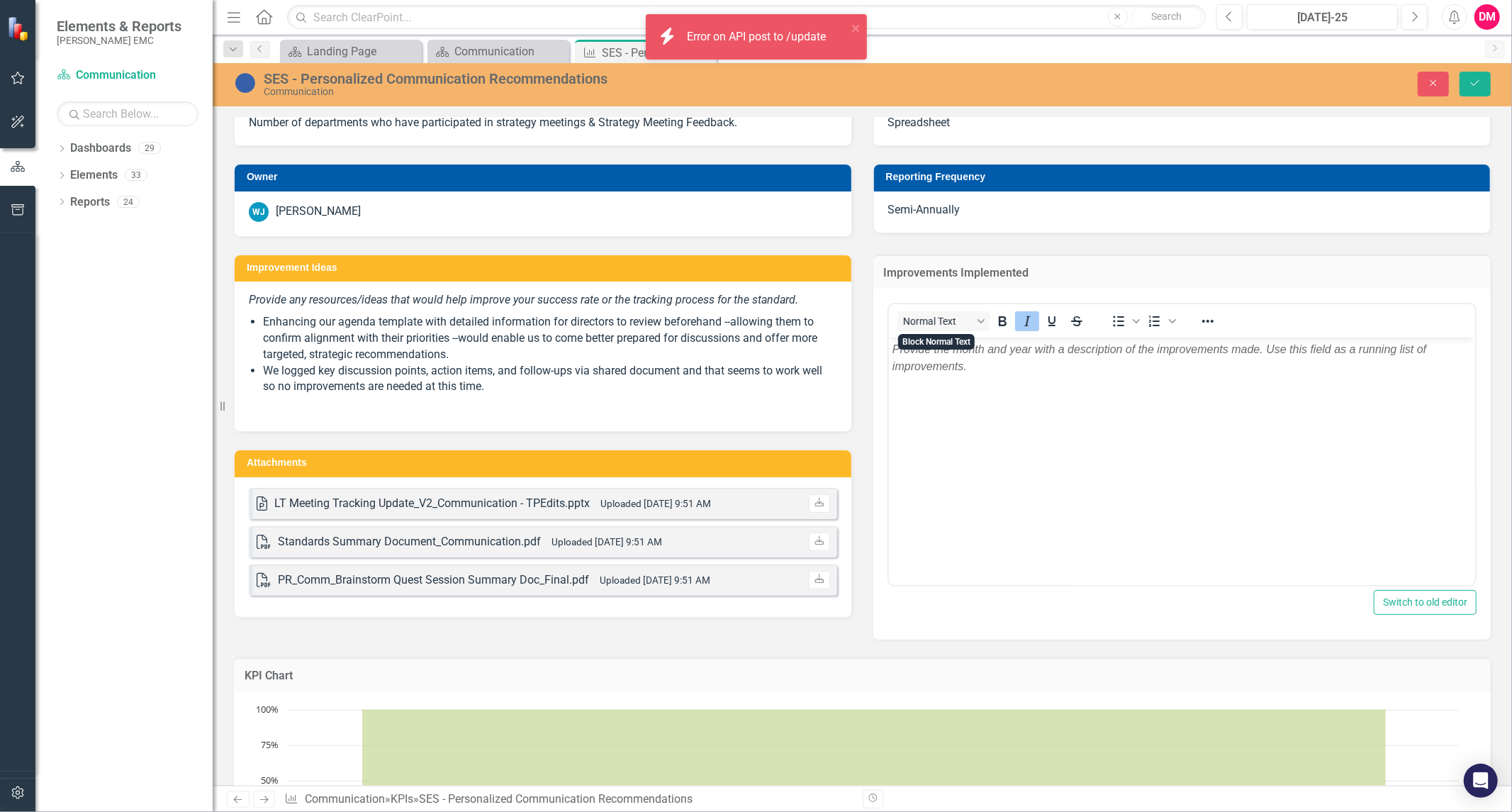
scroll to position [0, 0]
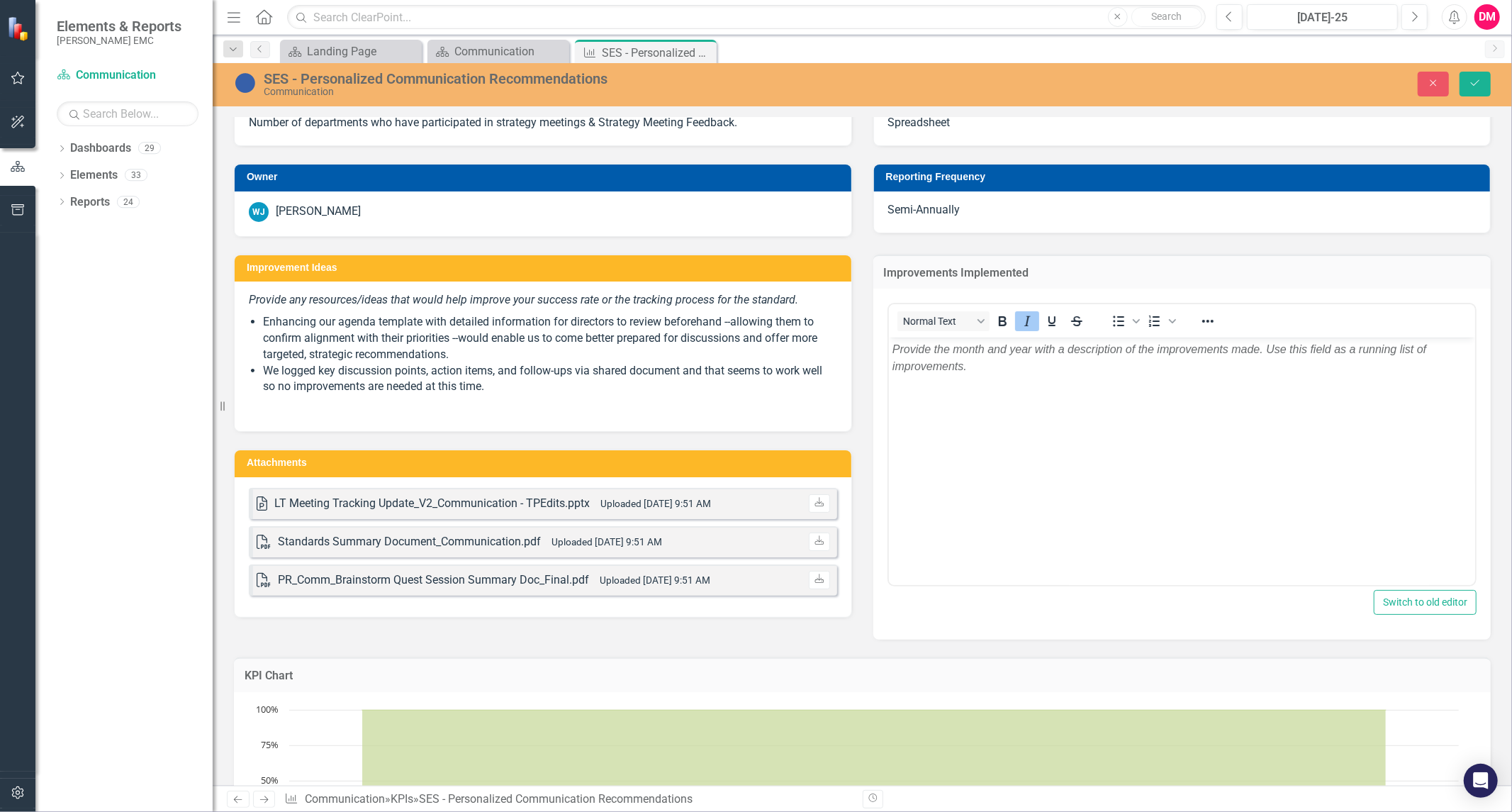
click at [889, 348] on body "Provide the month and year with a description of the improvements made. Use thi…" at bounding box center [1181, 443] width 587 height 213
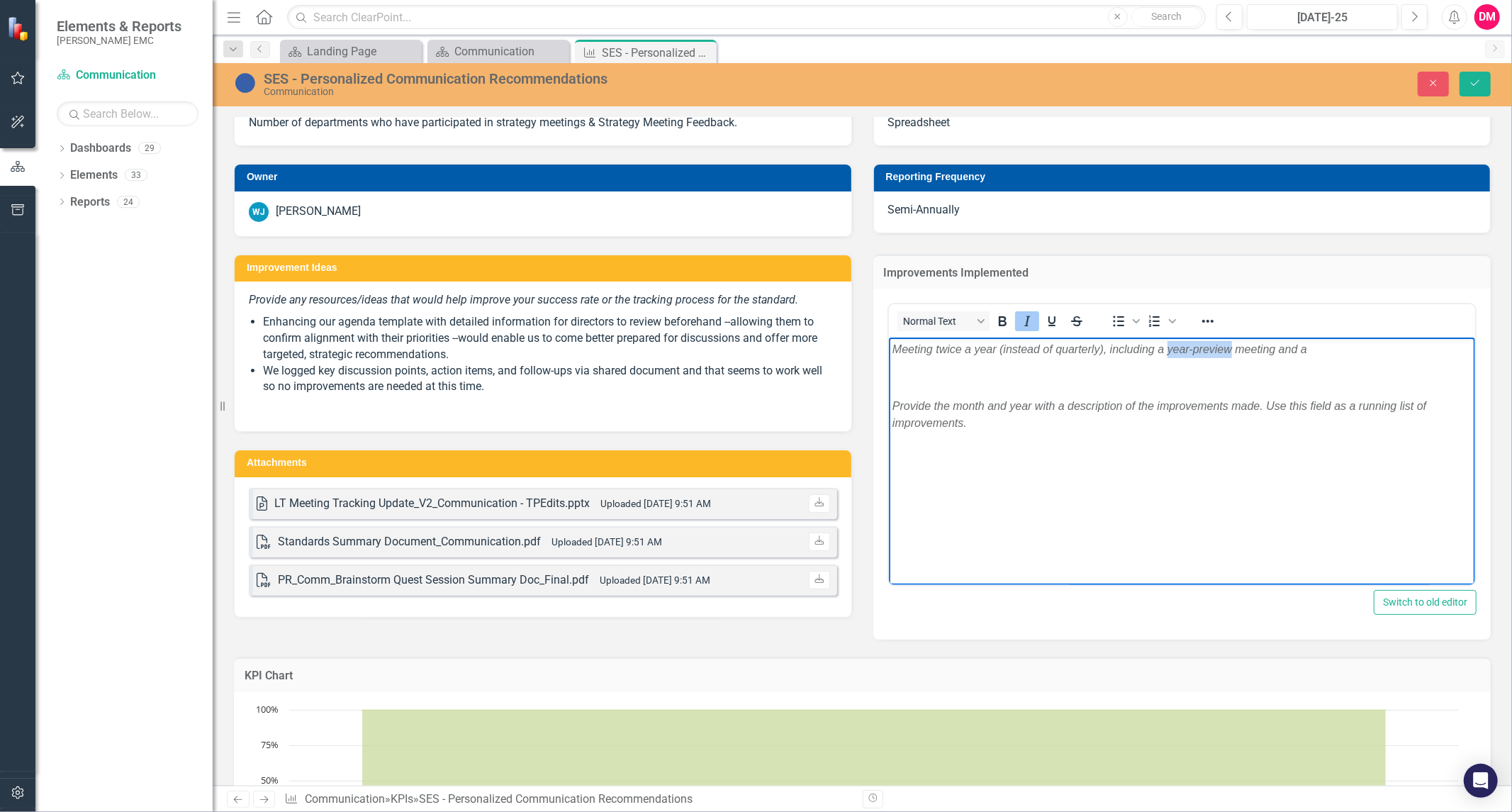
drag, startPoint x: 1230, startPoint y: 347, endPoint x: 1168, endPoint y: 348, distance: 62.0
click at [1168, 348] on em "Meeting twice a year (instead of quarterly), including a year-preview meeting a…" at bounding box center [1098, 349] width 414 height 12
drag, startPoint x: 1162, startPoint y: 362, endPoint x: 1102, endPoint y: 355, distance: 60.4
click at [1102, 355] on p "Meeting twice a year (instead of quarterly), including a meeting and a" at bounding box center [1181, 349] width 580 height 17
click at [1473, 81] on icon "Save" at bounding box center [1475, 83] width 13 height 10
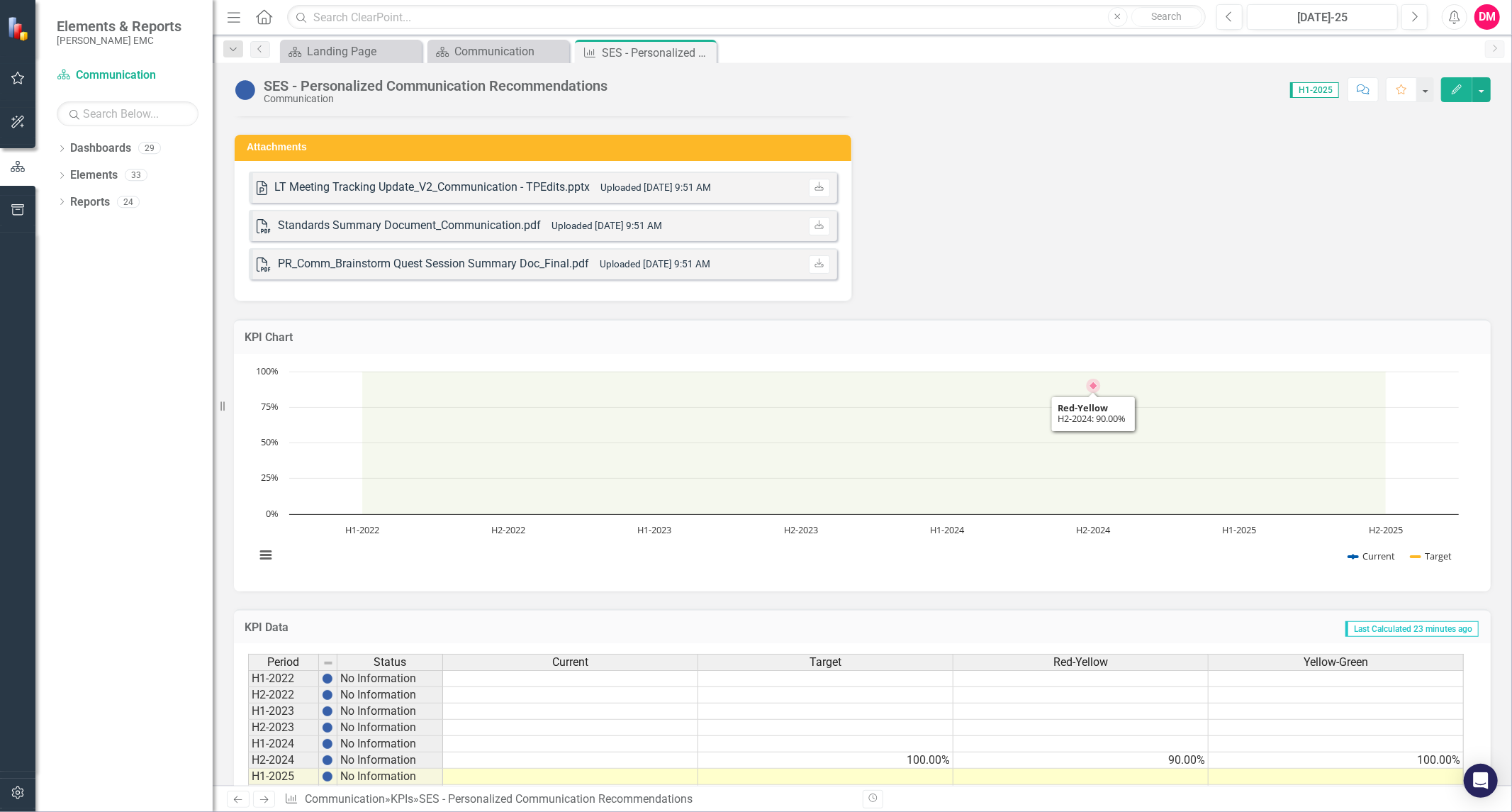
scroll to position [611, 0]
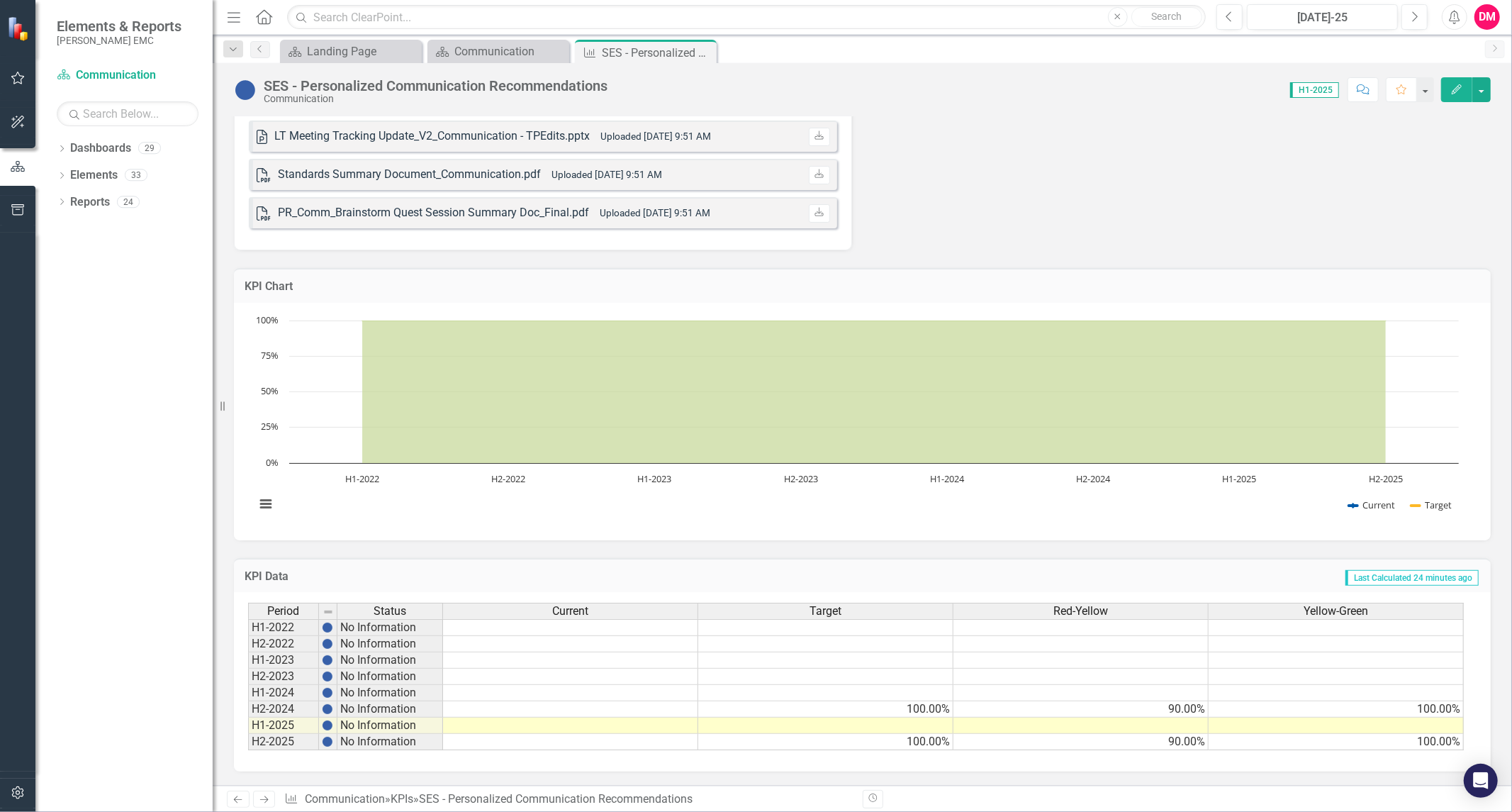
click at [868, 734] on td "100.00%" at bounding box center [825, 742] width 255 height 16
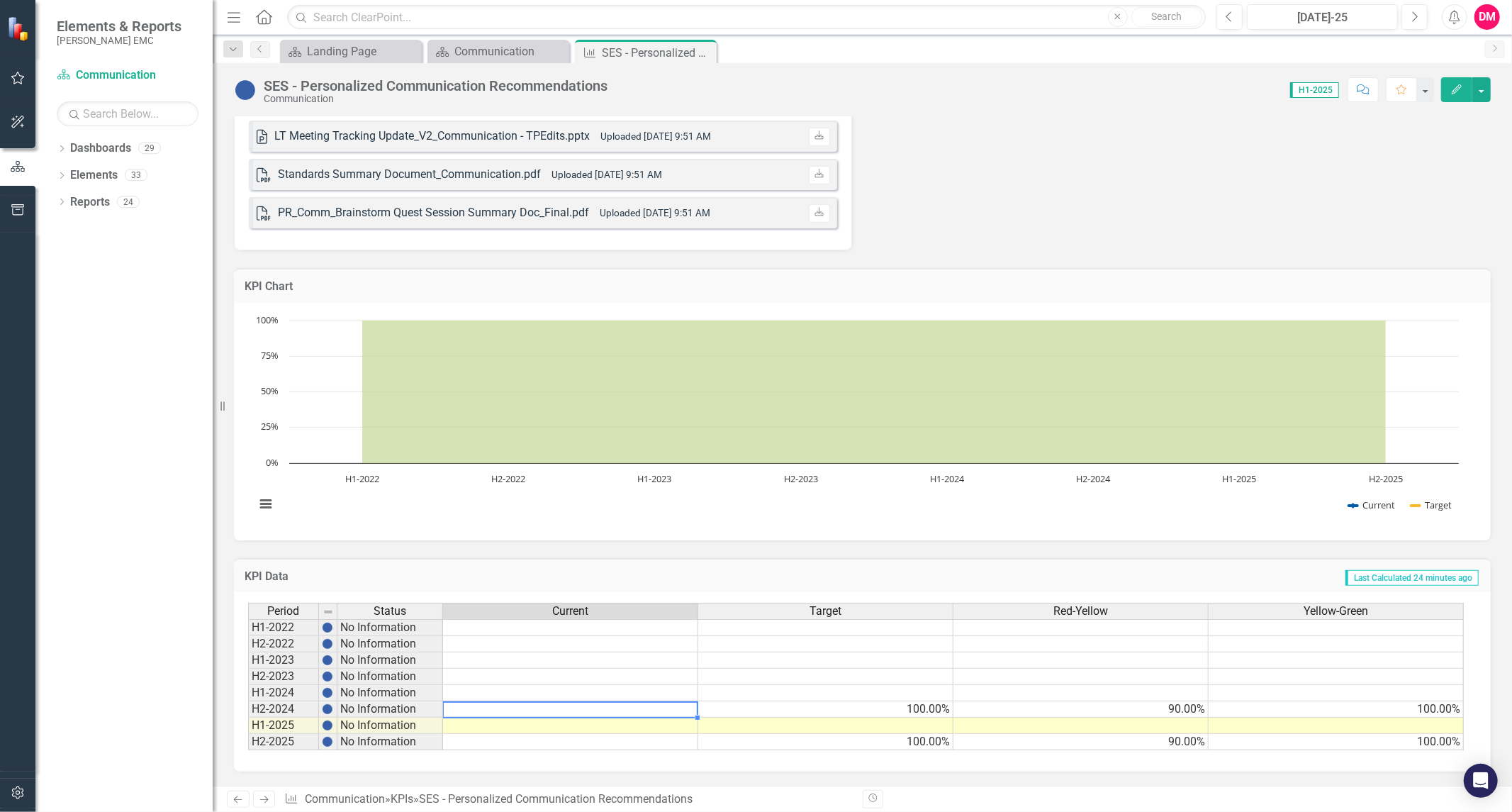
click at [632, 703] on td at bounding box center [570, 709] width 255 height 16
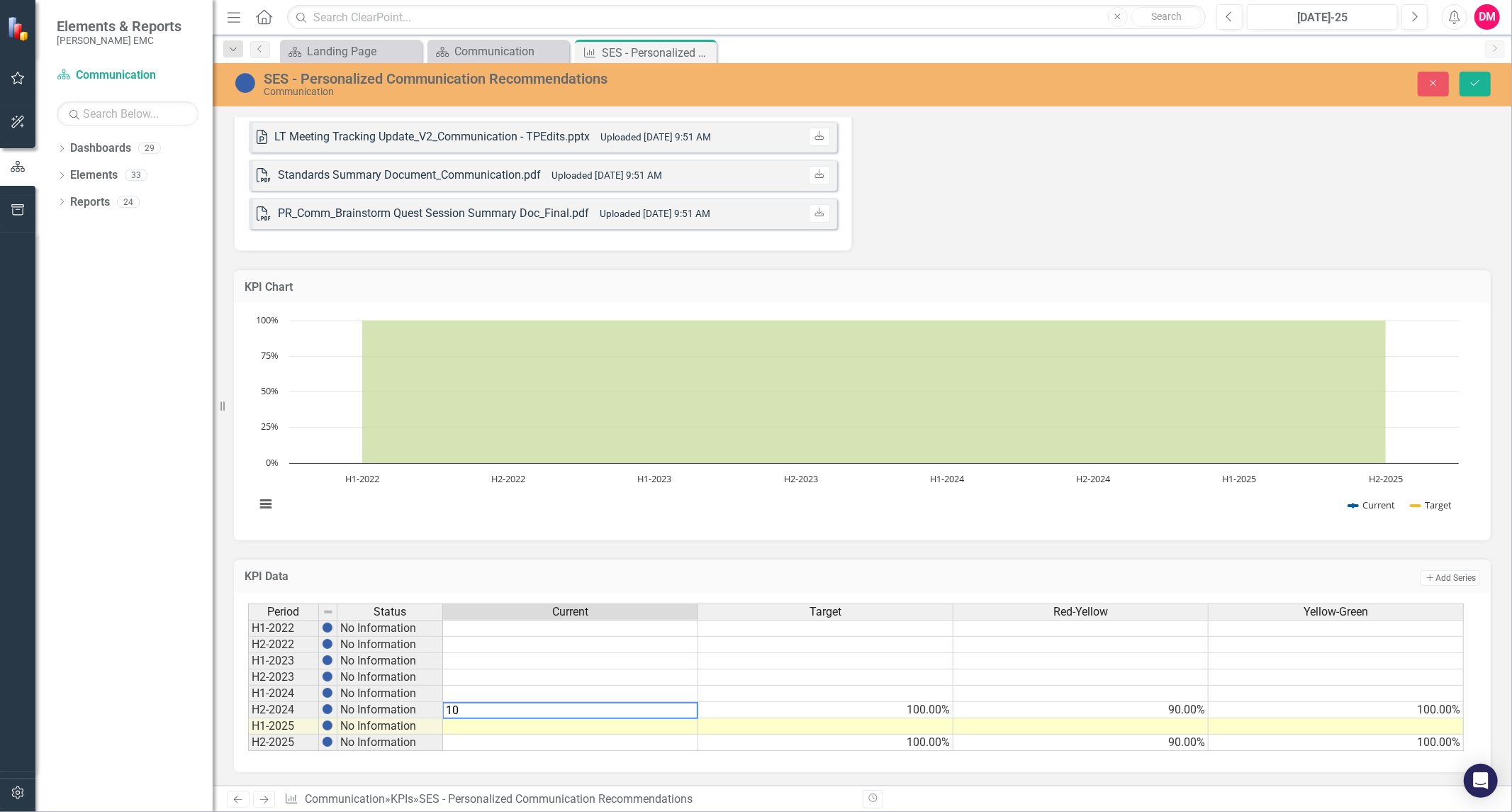
type textarea "1"
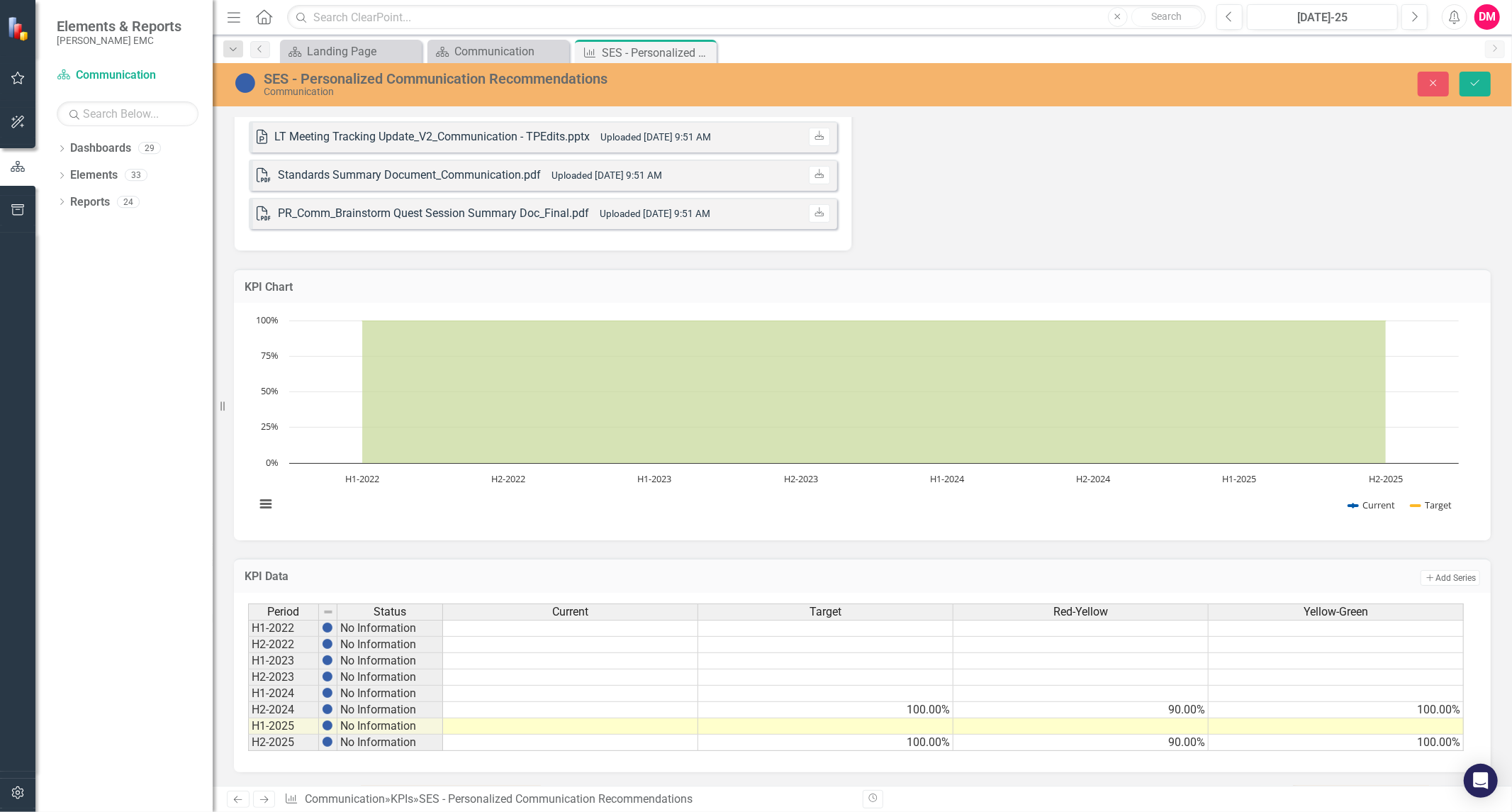
click at [768, 569] on td "Add Add Series" at bounding box center [1124, 577] width 712 height 19
